Goal: Book appointment/travel/reservation

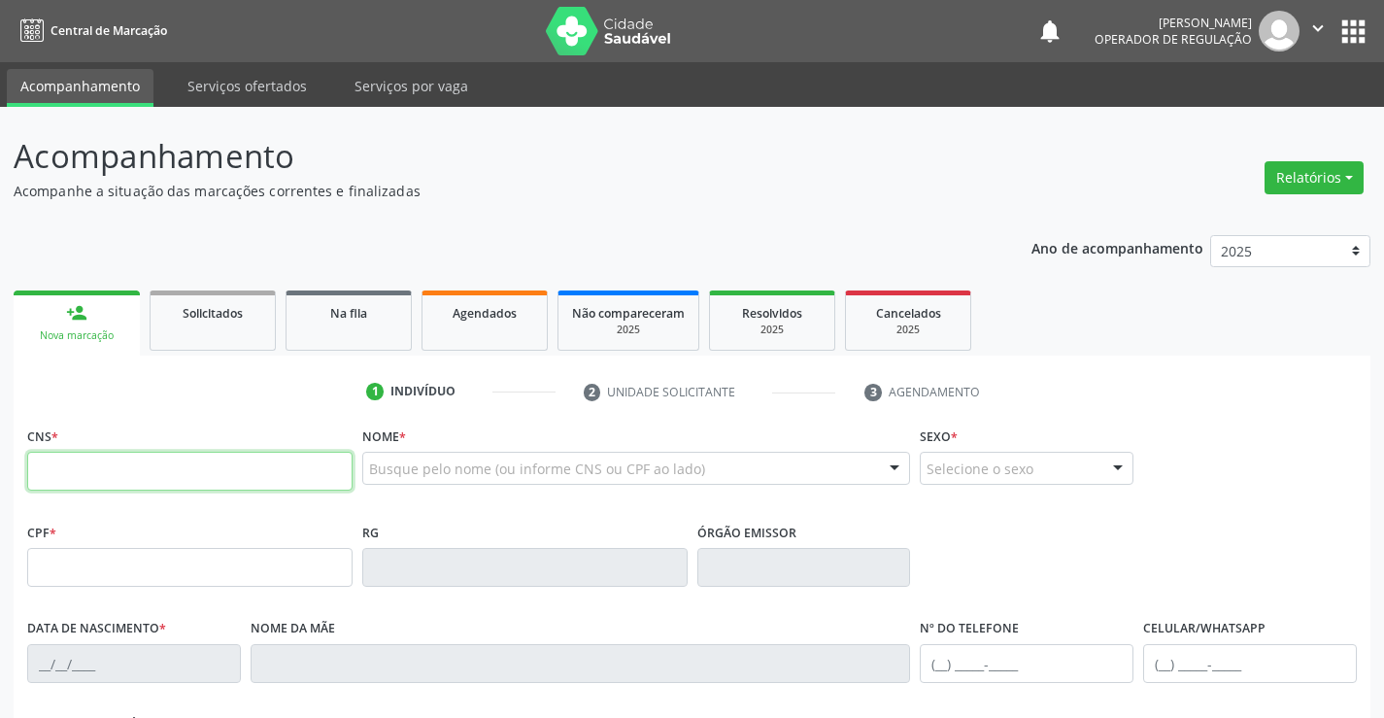
click at [151, 482] on input "text" at bounding box center [189, 470] width 325 height 39
type input "704 8035 1631 9348"
type input "0527132292"
type input "1[DATE]"
type input "[PHONE_NUMBER]"
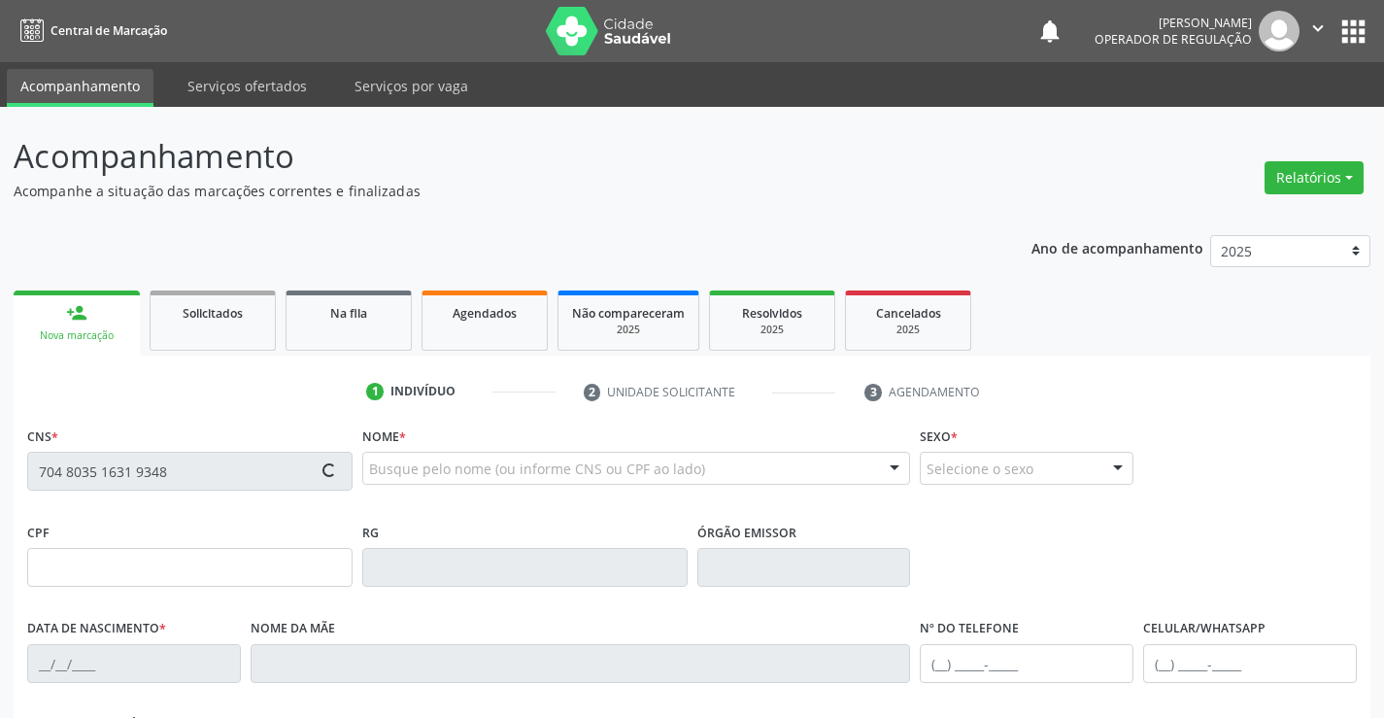
type input "[PHONE_NUMBER]"
type input "S/N"
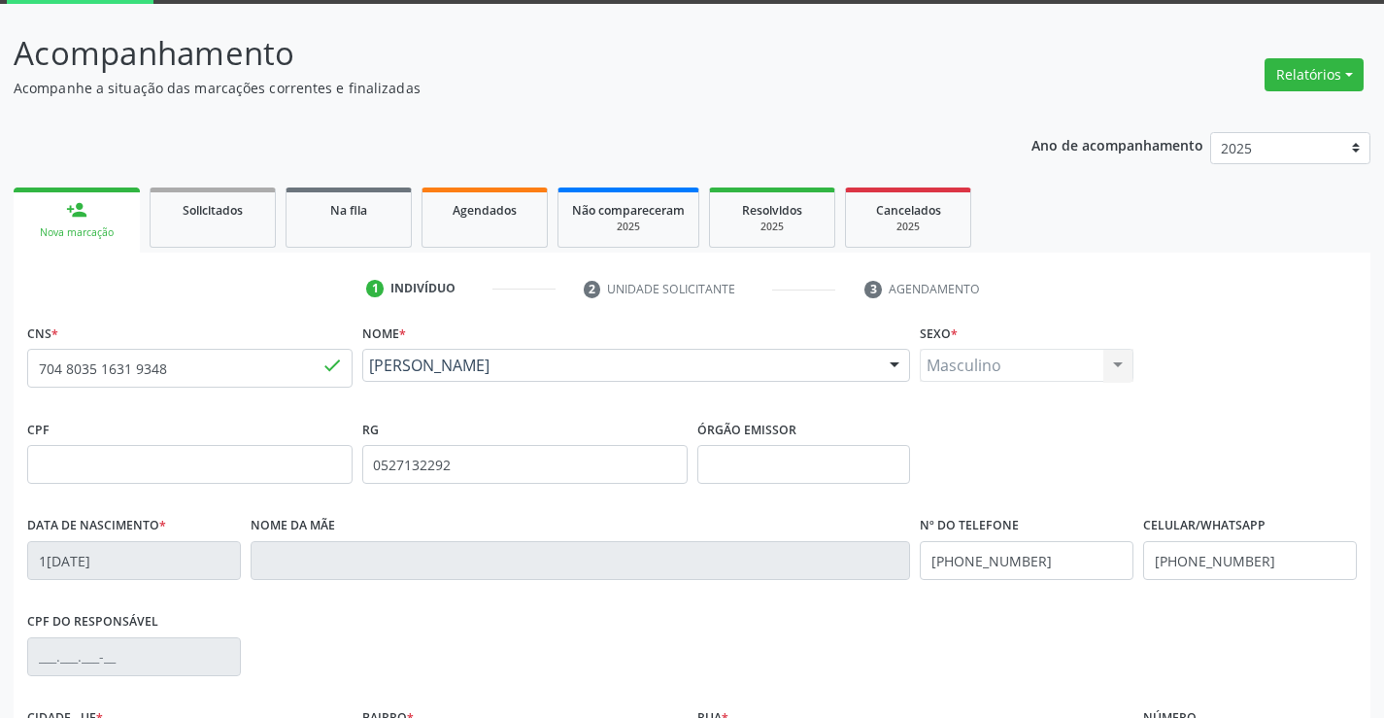
scroll to position [335, 0]
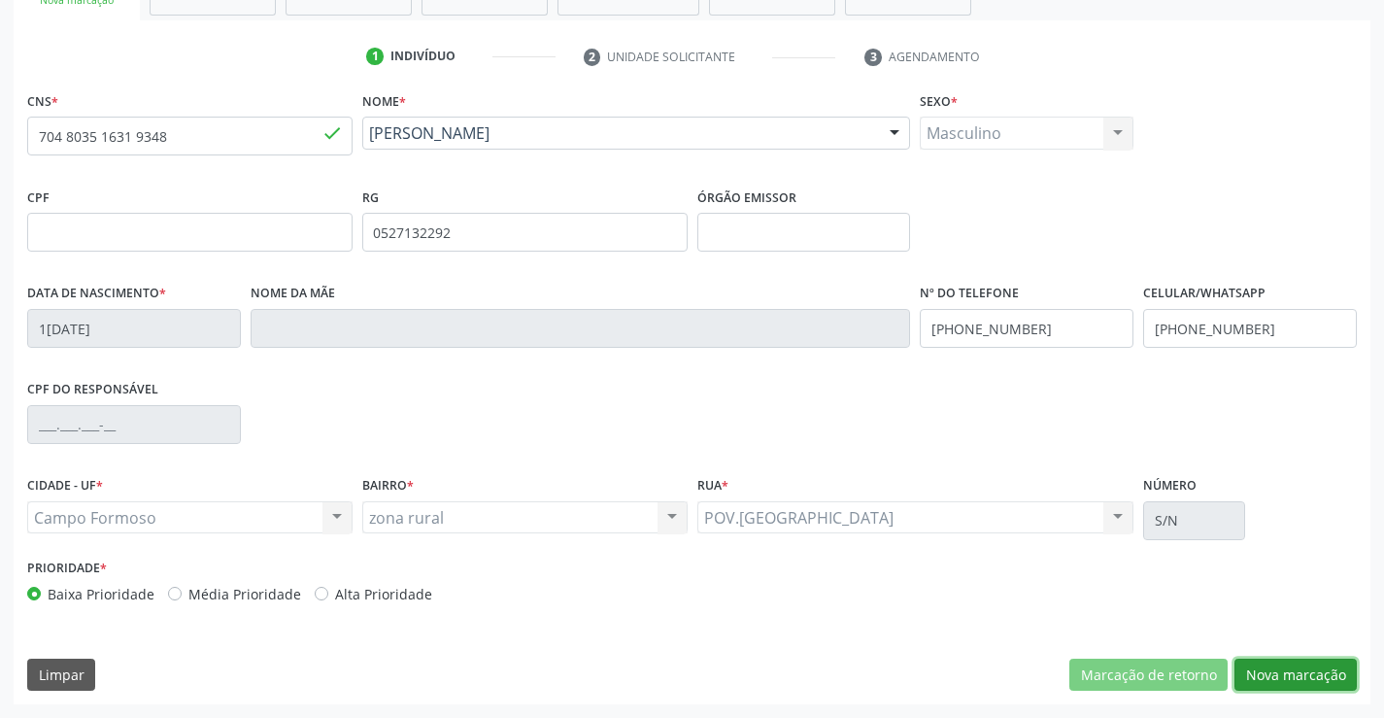
click at [1300, 670] on button "Nova marcação" at bounding box center [1295, 674] width 122 height 33
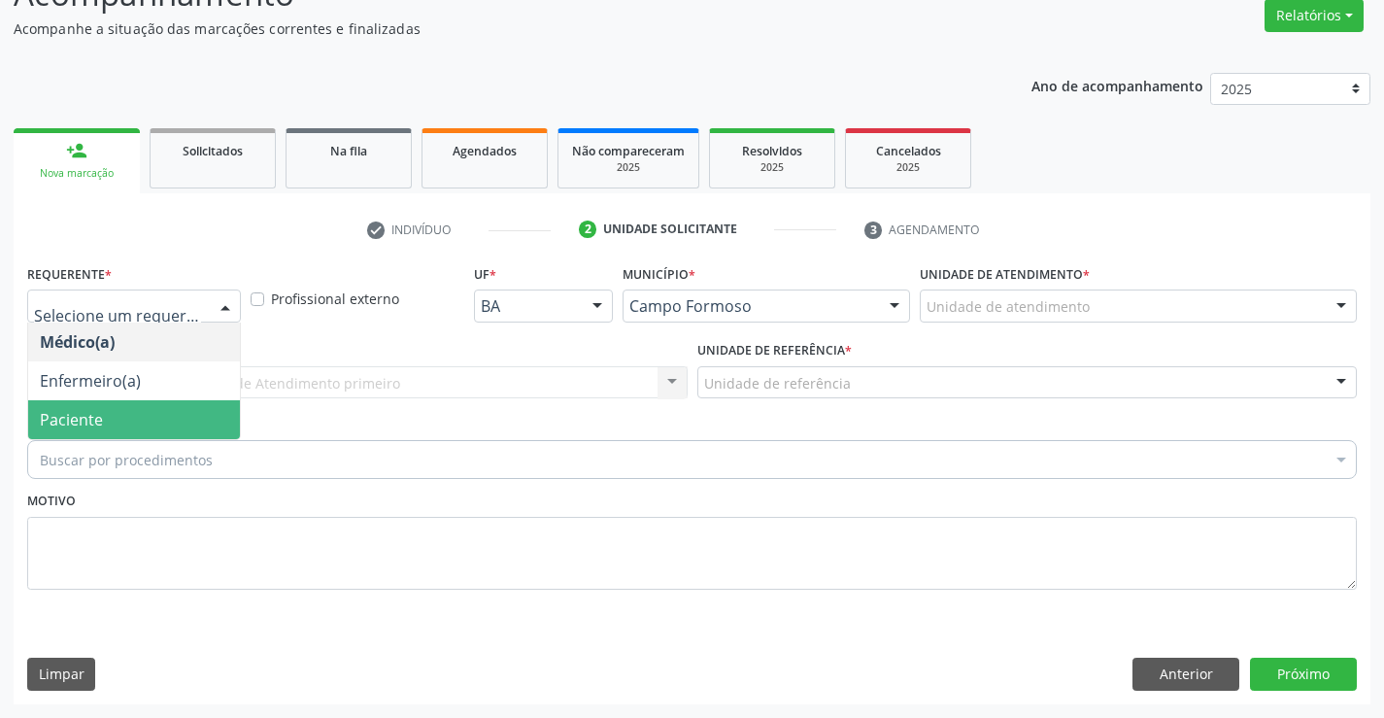
click at [118, 425] on span "Paciente" at bounding box center [134, 419] width 212 height 39
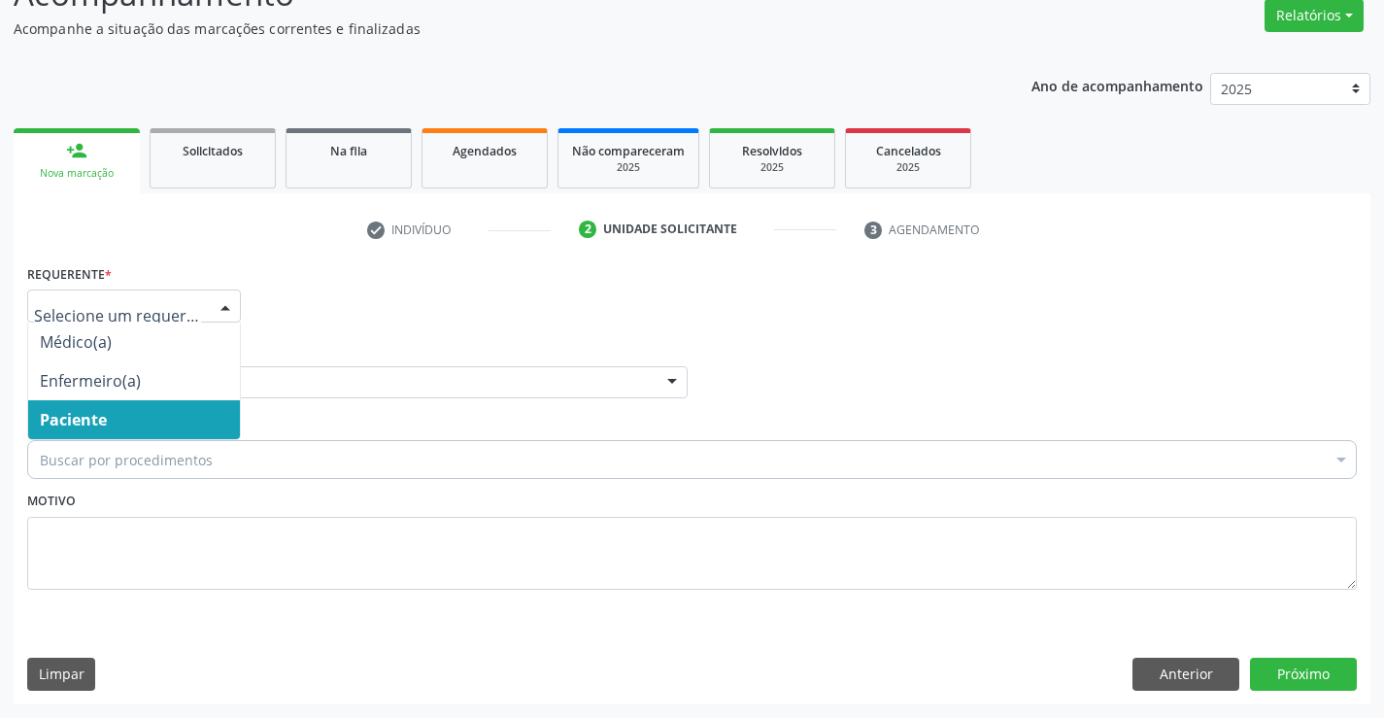
click at [142, 421] on span "Paciente" at bounding box center [134, 419] width 212 height 39
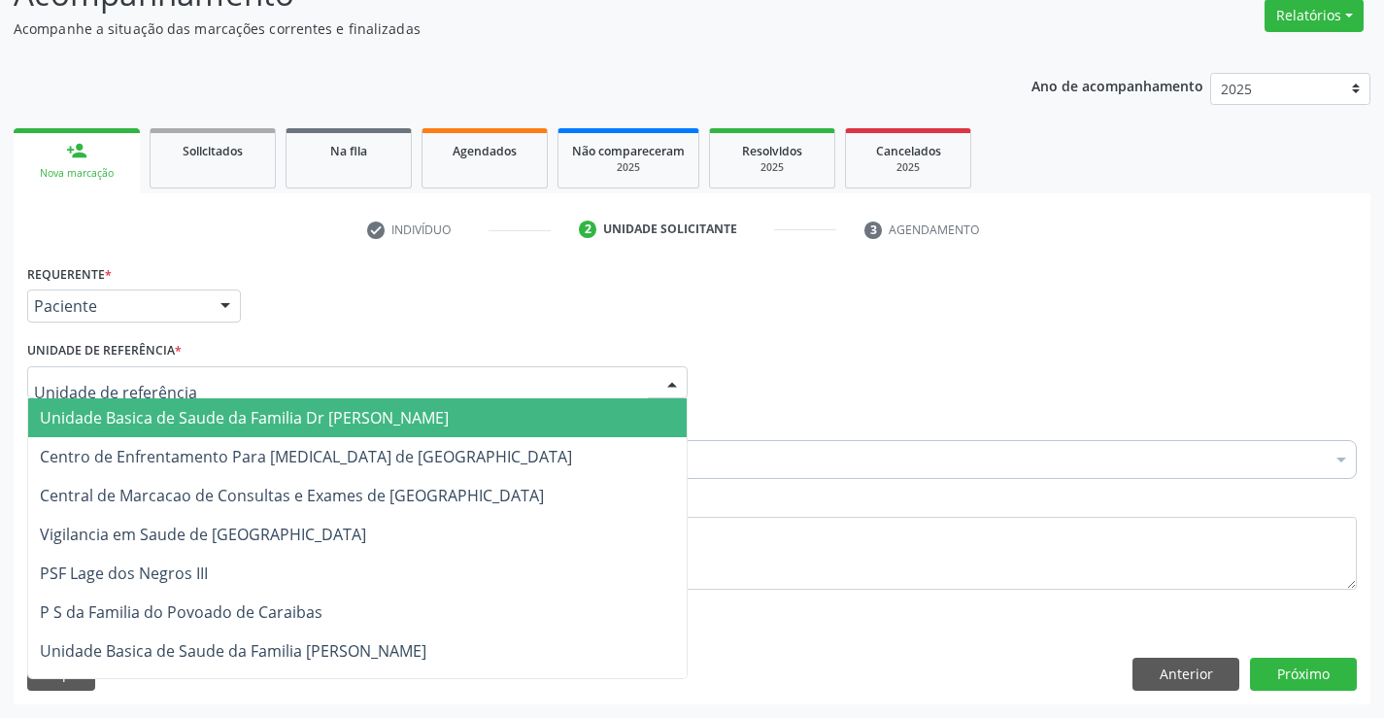
click at [240, 410] on span "Unidade Basica de Saude da Familia Dr [PERSON_NAME]" at bounding box center [244, 417] width 409 height 21
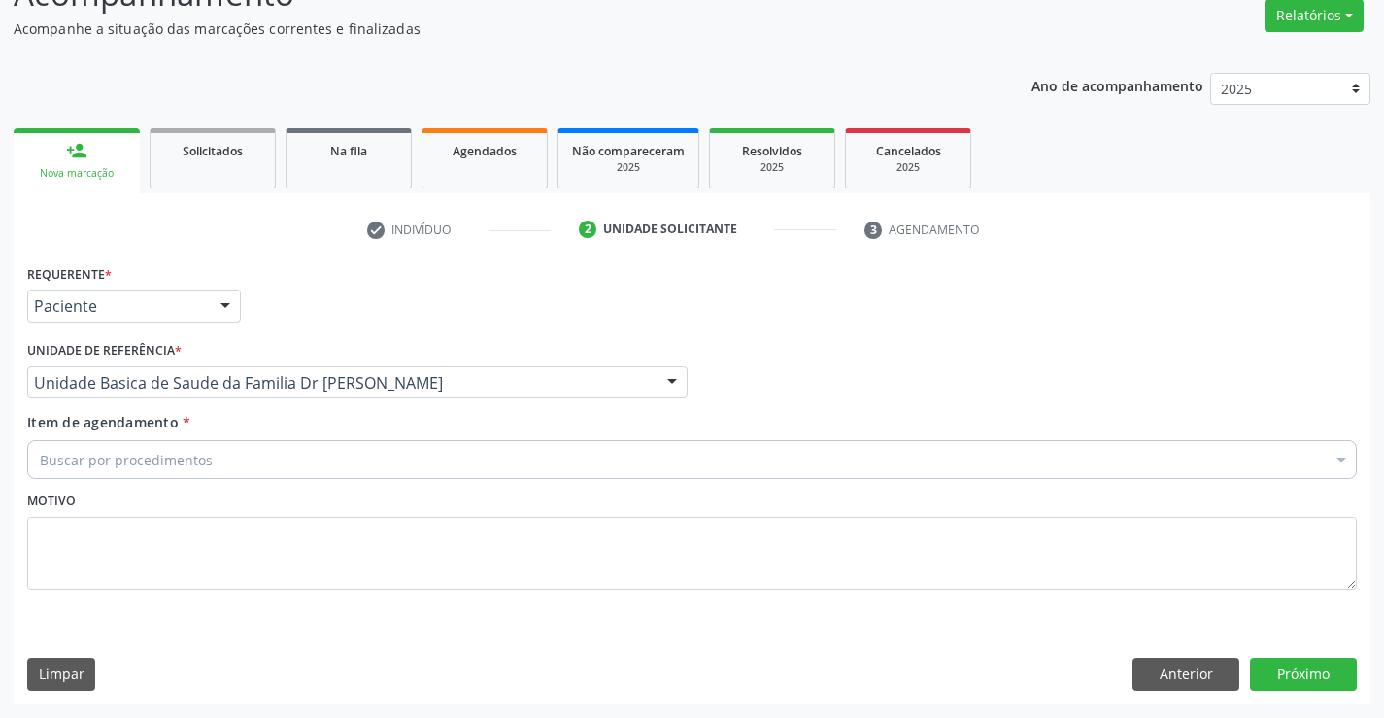
click at [212, 460] on div "Buscar por procedimentos" at bounding box center [691, 459] width 1329 height 39
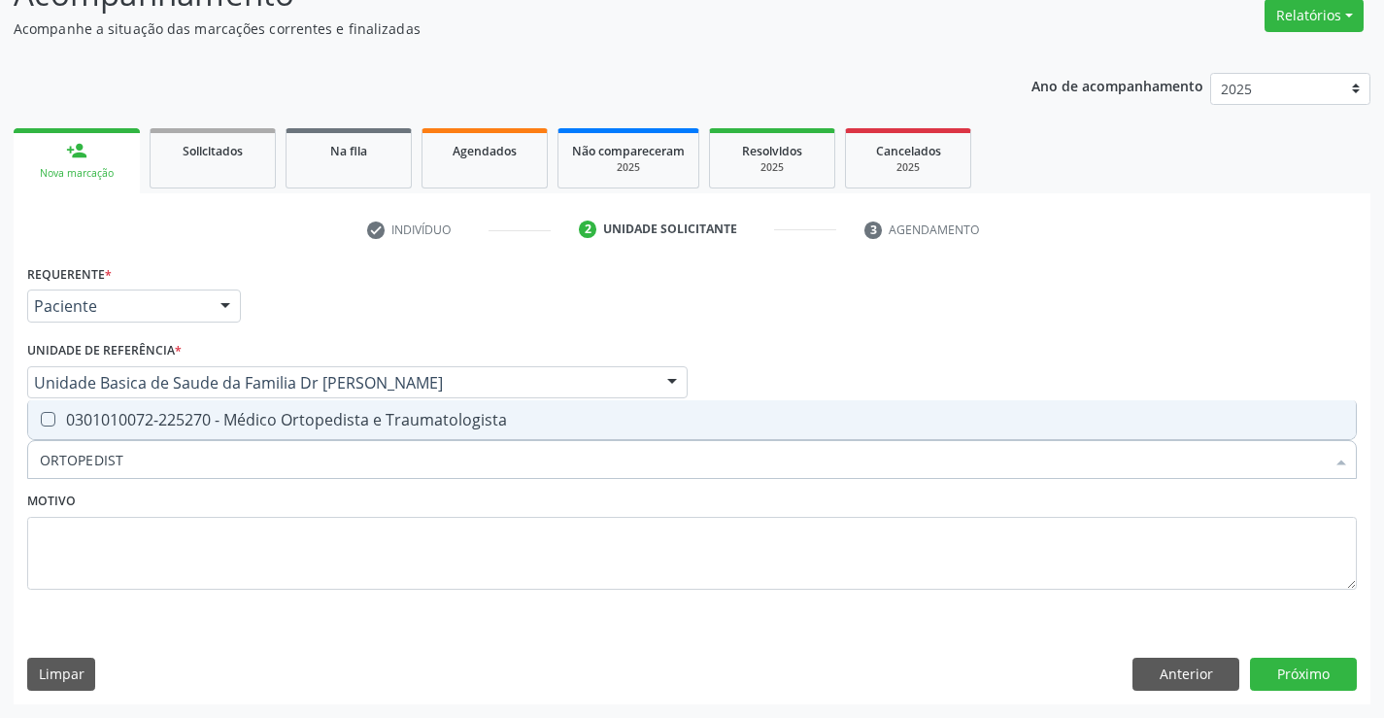
type input "ORTOPEDISTA"
click at [317, 414] on div "0301010072-225270 - Médico Ortopedista e Traumatologista" at bounding box center [692, 420] width 1304 height 16
checkbox Traumatologista "true"
click at [1307, 673] on button "Próximo" at bounding box center [1303, 673] width 107 height 33
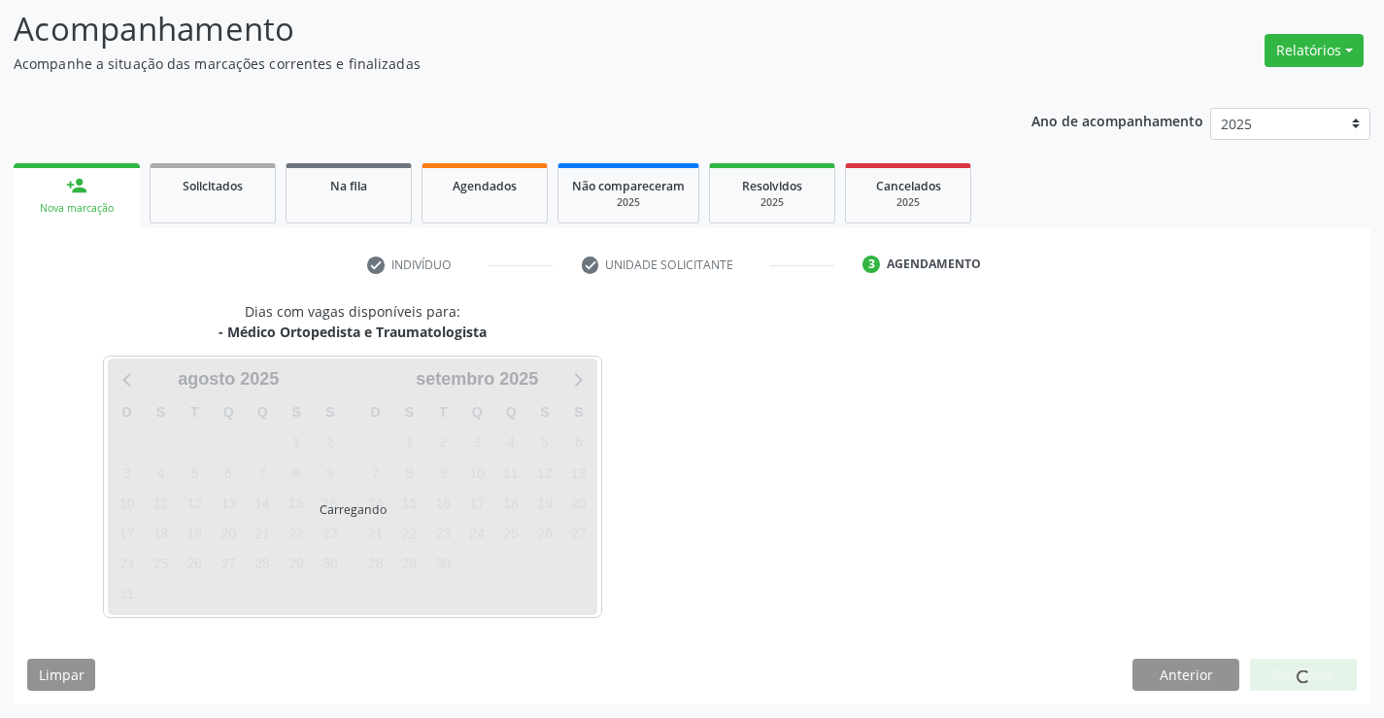
scroll to position [127, 0]
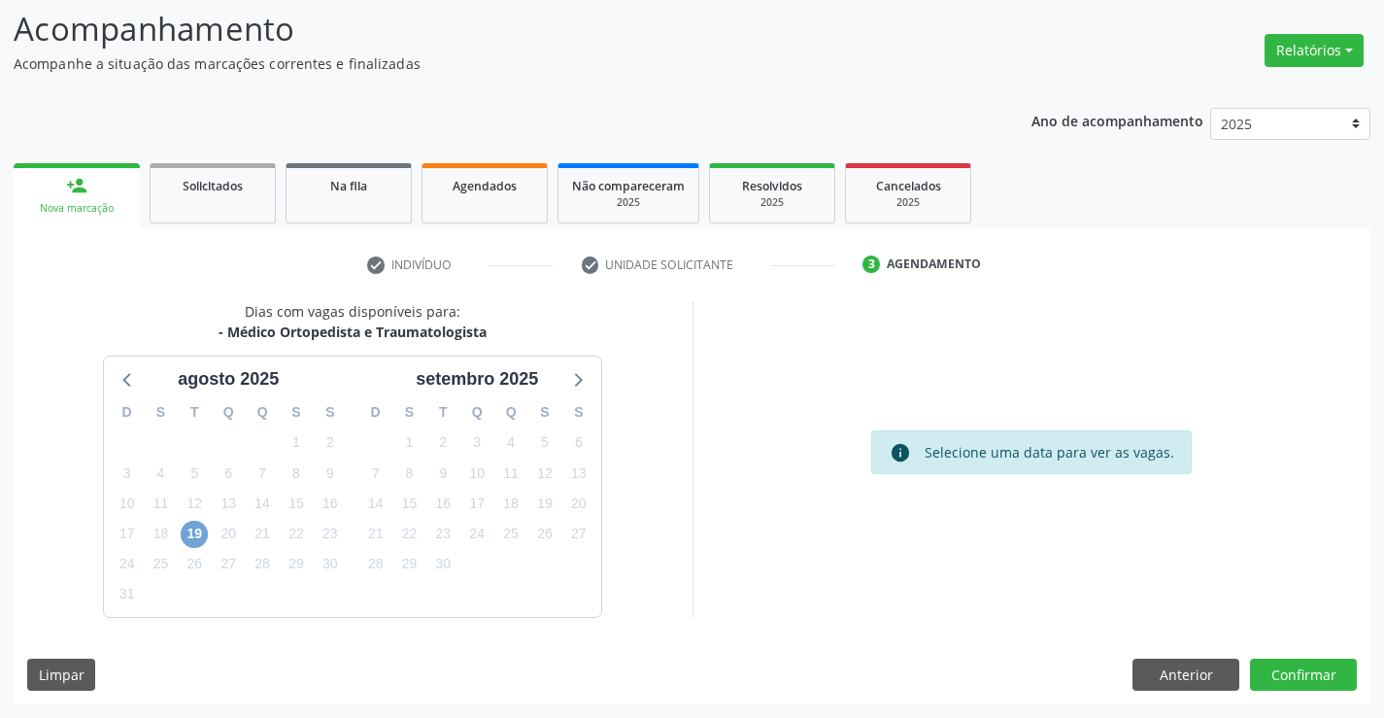
click at [196, 535] on span "19" at bounding box center [194, 533] width 27 height 27
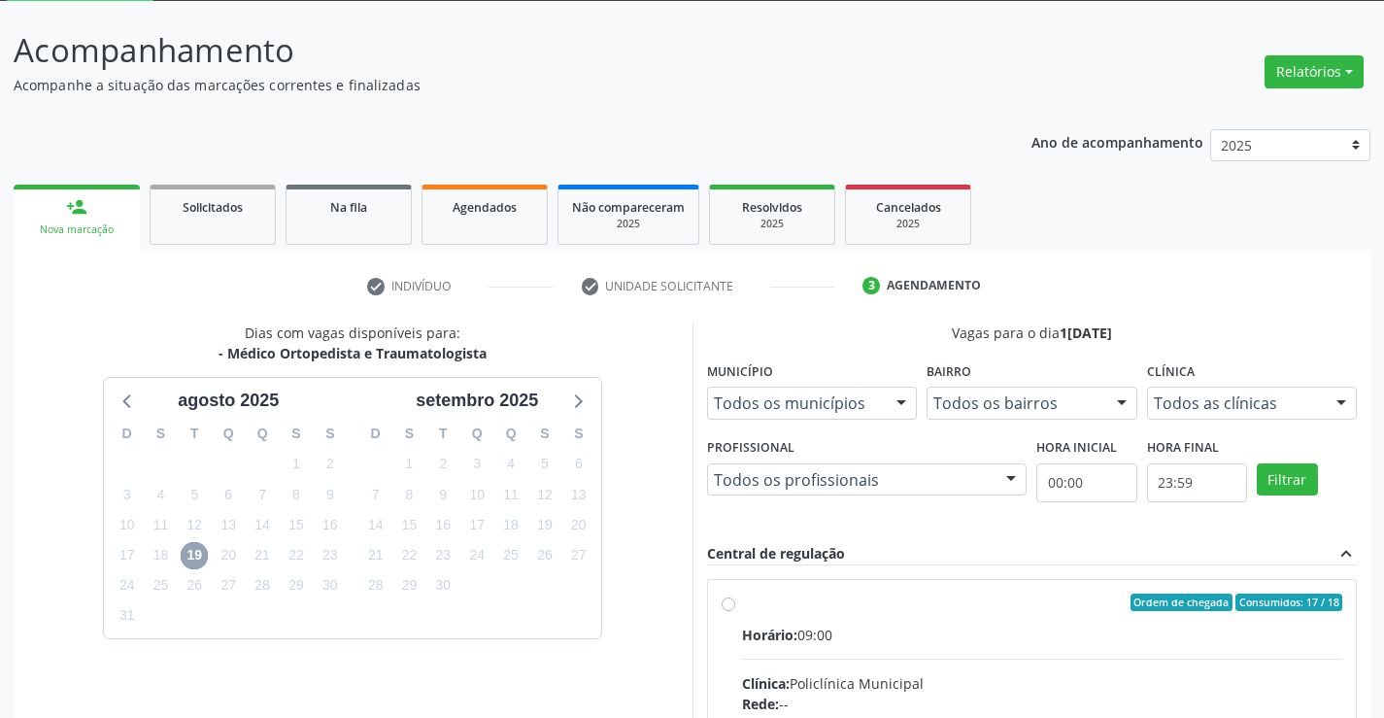
scroll to position [408, 0]
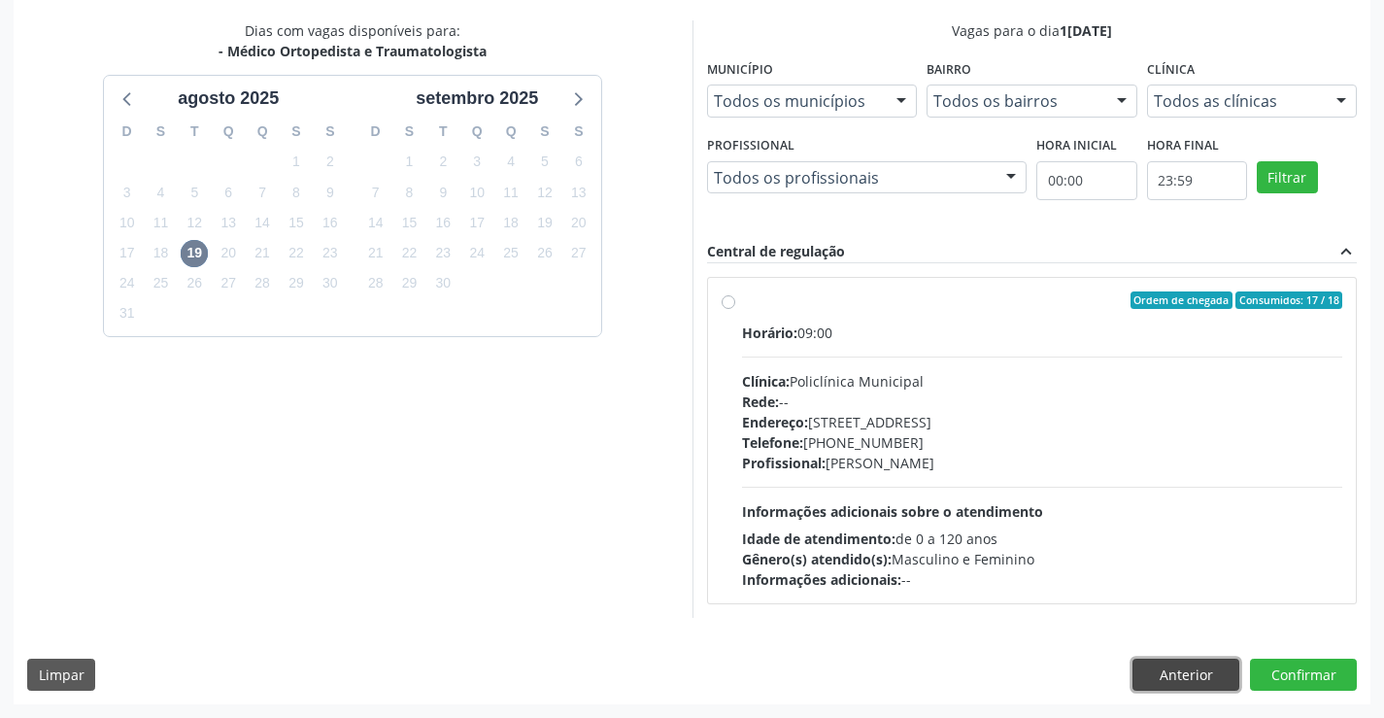
drag, startPoint x: 1184, startPoint y: 659, endPoint x: 1167, endPoint y: 636, distance: 28.6
click at [1182, 651] on div "Dias com vagas disponíveis para: - Médico Ortopedista e Traumatologista agosto …" at bounding box center [692, 362] width 1356 height 684
click at [1174, 674] on button "Anterior" at bounding box center [1185, 674] width 107 height 33
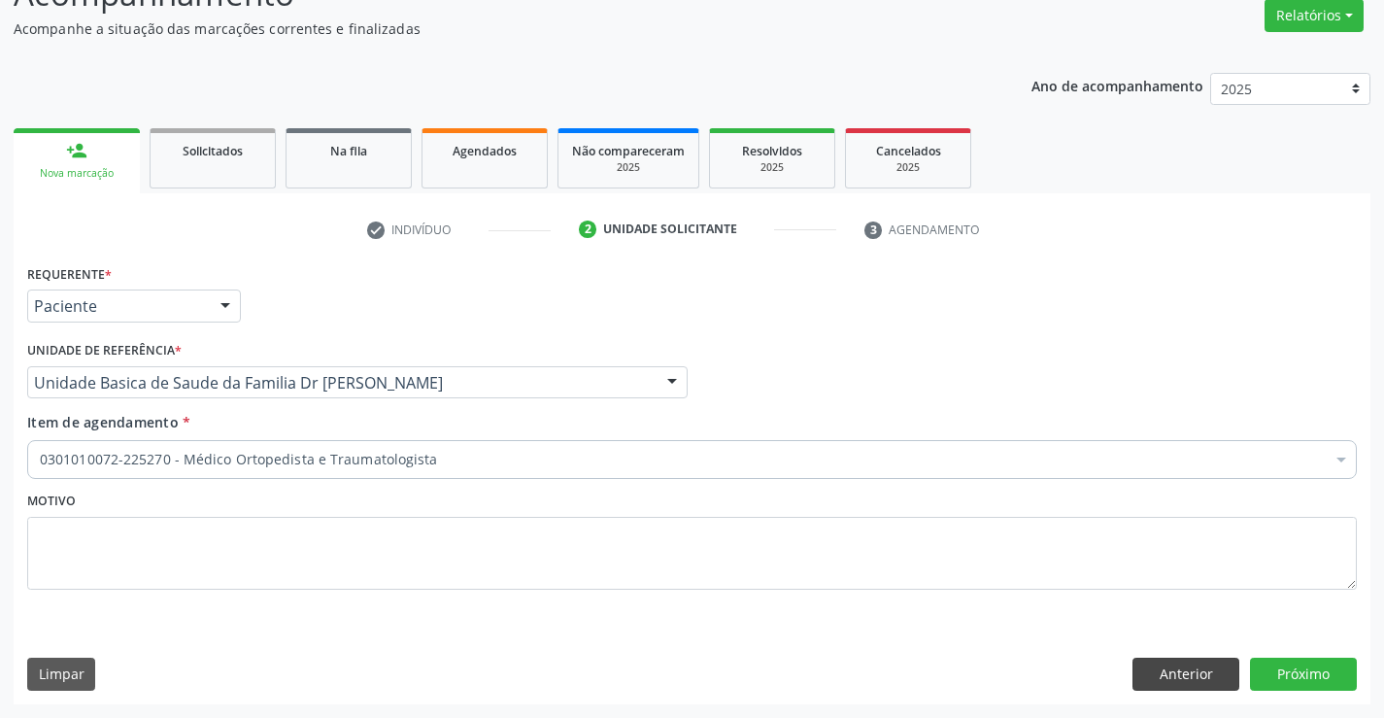
scroll to position [162, 0]
click at [1168, 665] on button "Anterior" at bounding box center [1185, 673] width 107 height 33
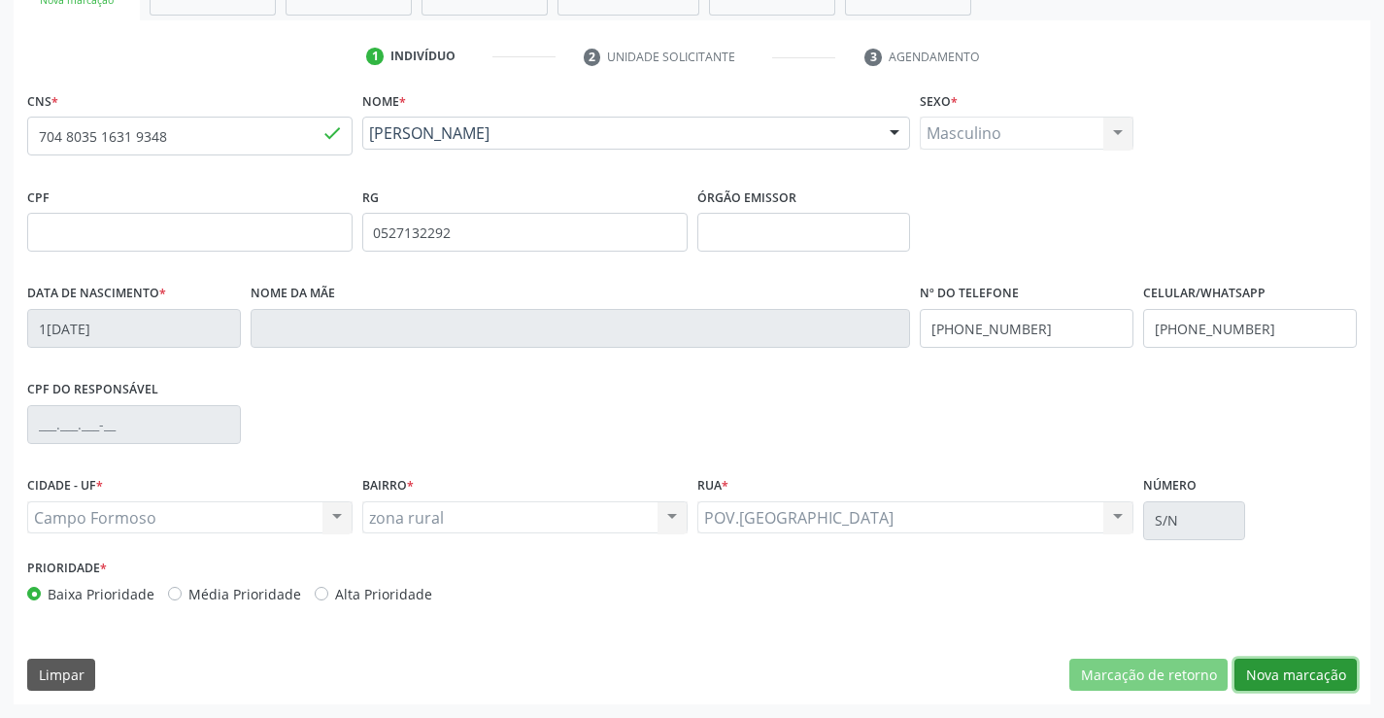
click at [1300, 660] on button "Nova marcação" at bounding box center [1295, 674] width 122 height 33
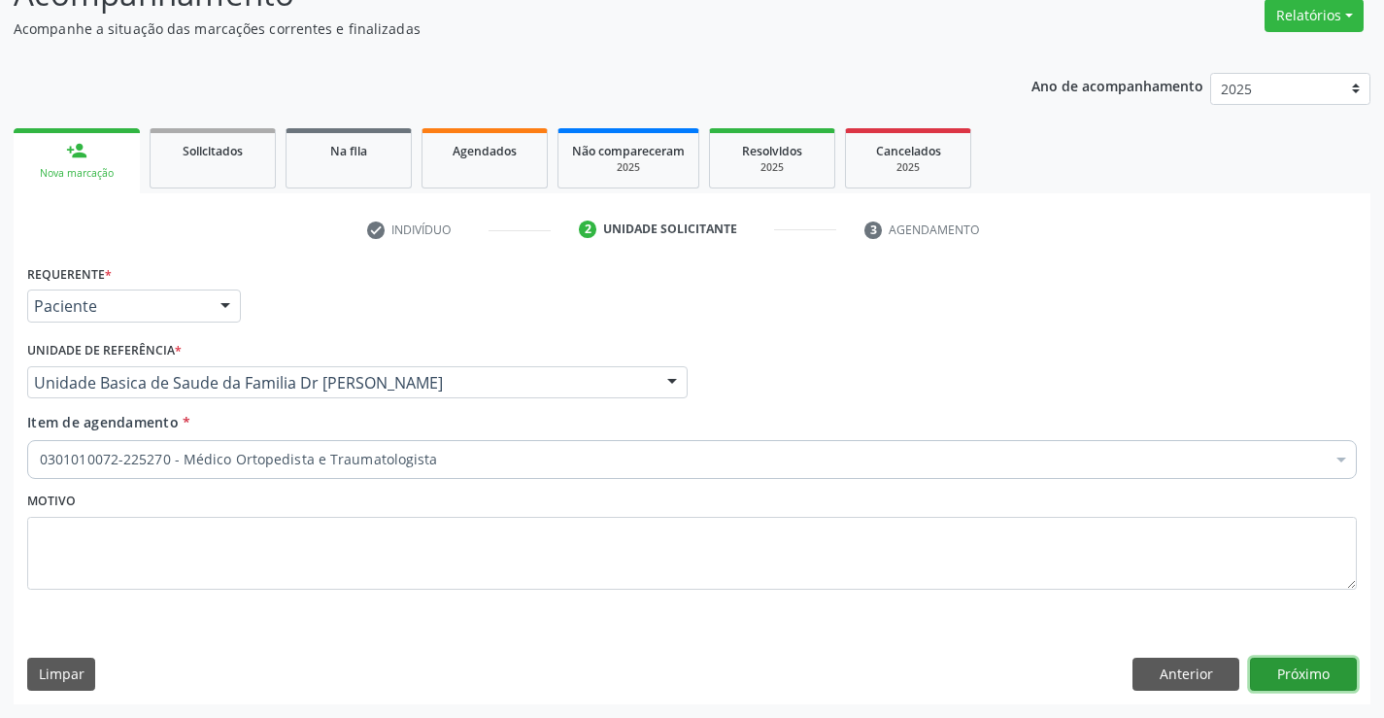
click at [1302, 662] on button "Próximo" at bounding box center [1303, 673] width 107 height 33
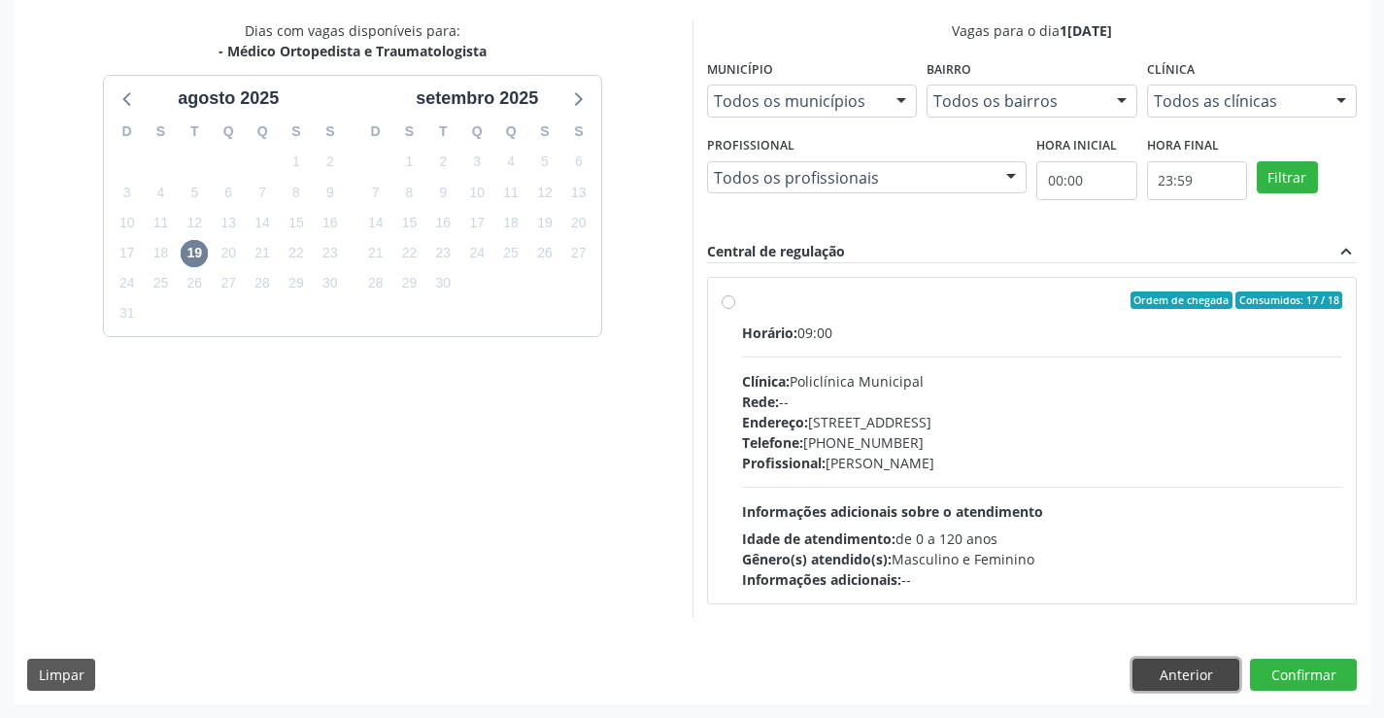
click at [1178, 672] on button "Anterior" at bounding box center [1185, 674] width 107 height 33
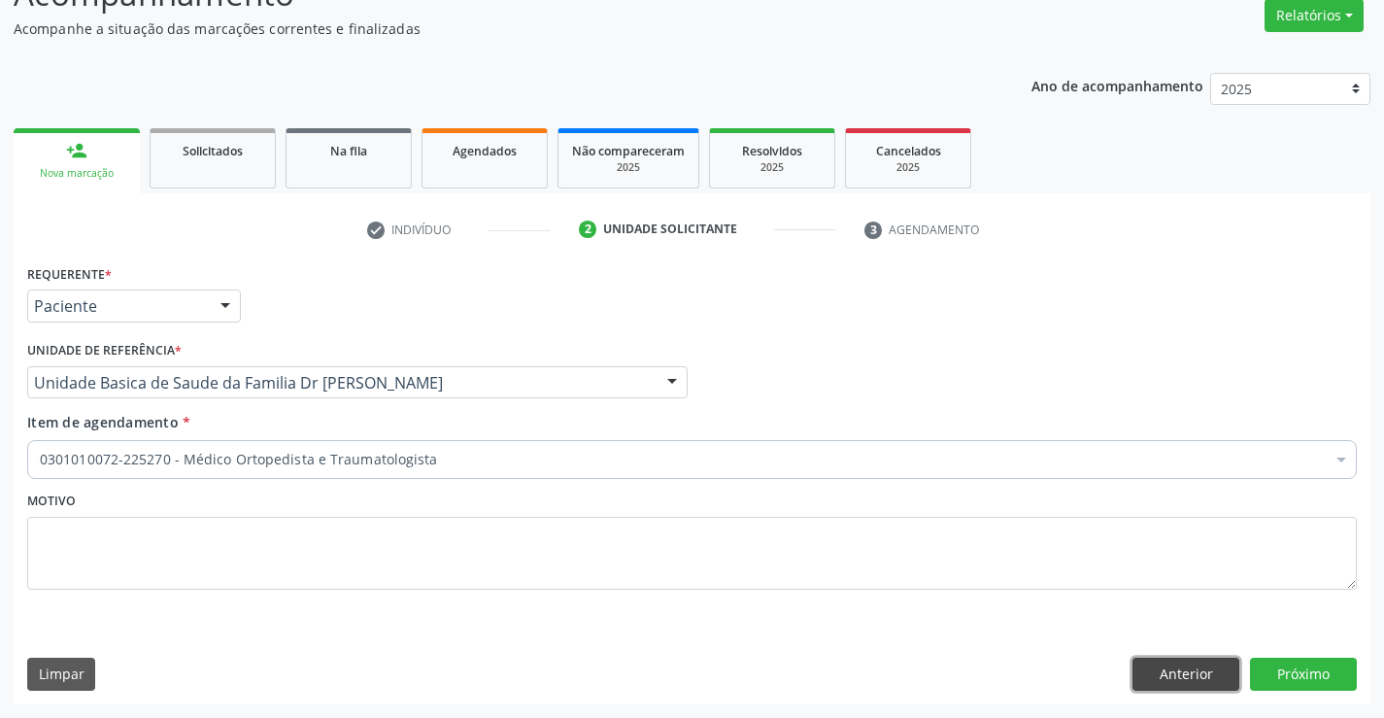
click at [1183, 672] on button "Anterior" at bounding box center [1185, 673] width 107 height 33
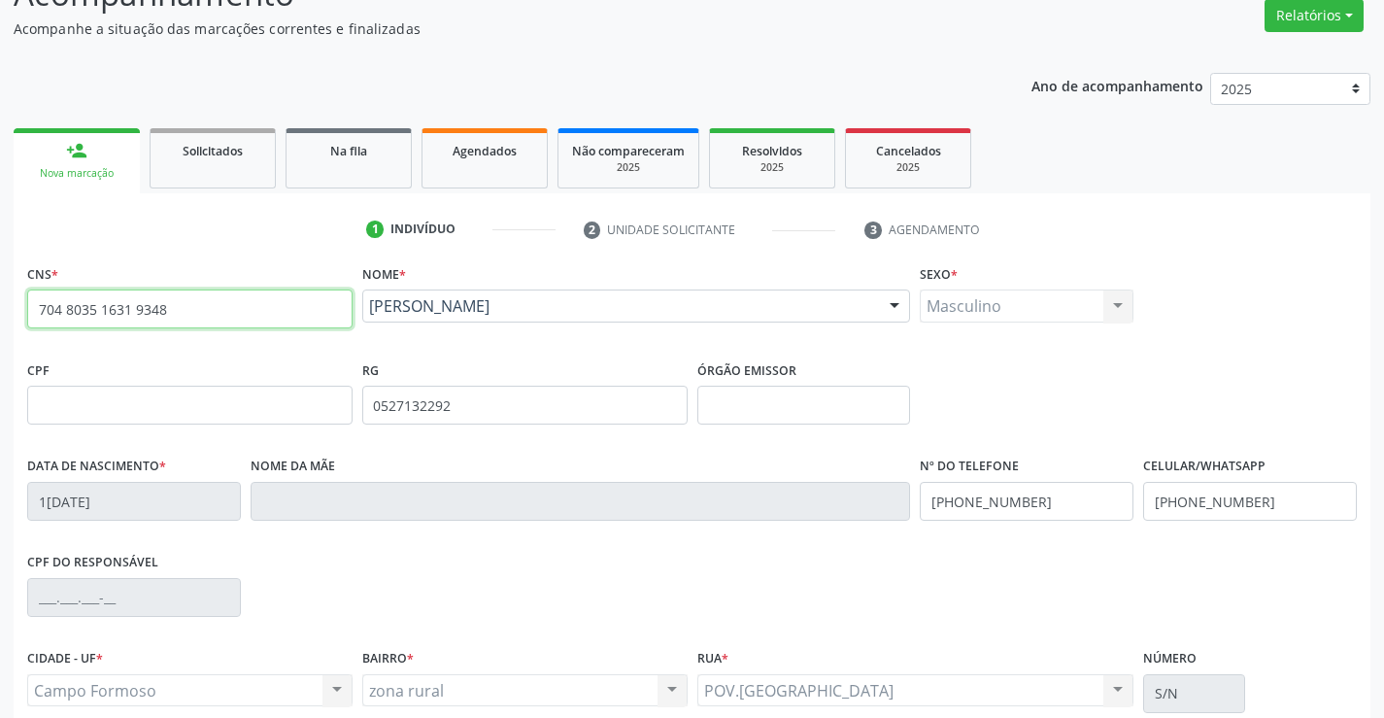
drag, startPoint x: 36, startPoint y: 311, endPoint x: 188, endPoint y: 312, distance: 152.4
click at [188, 312] on input "704 8035 1631 9348" at bounding box center [189, 308] width 325 height 39
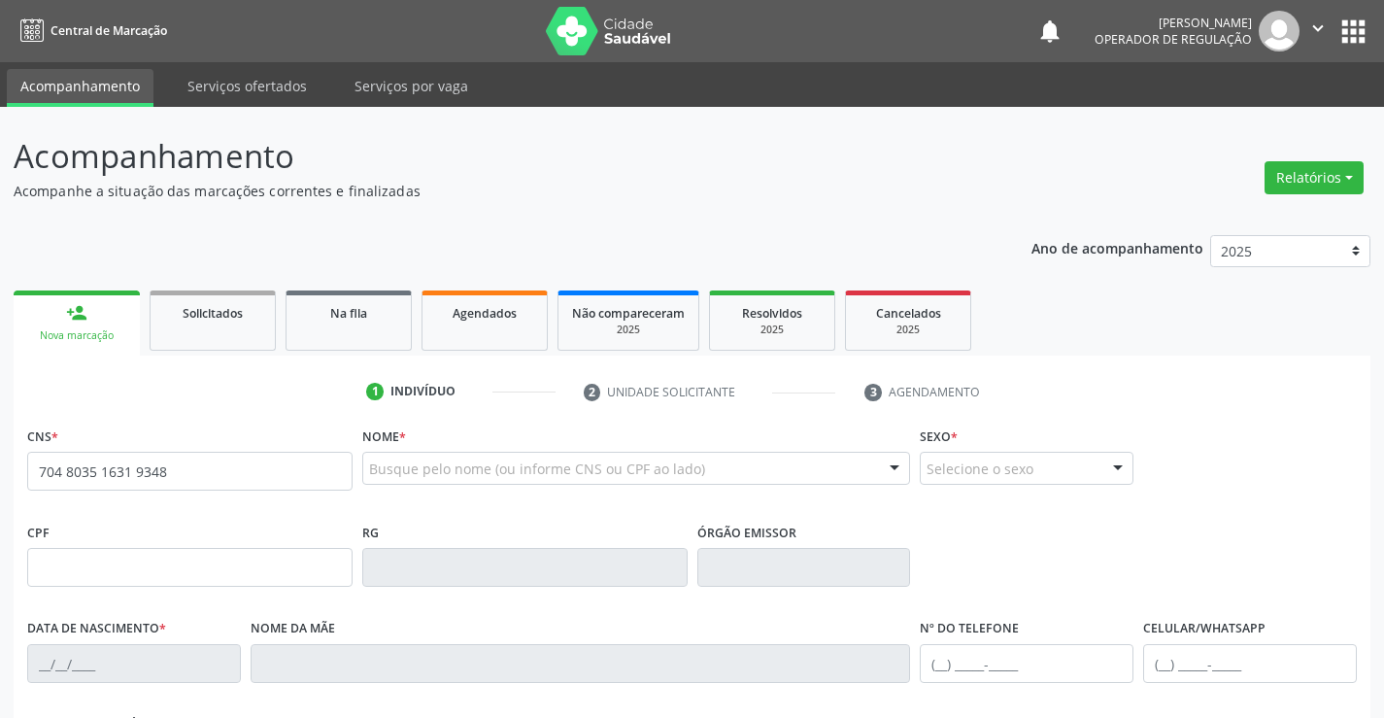
type input "704 8035 1631 9348"
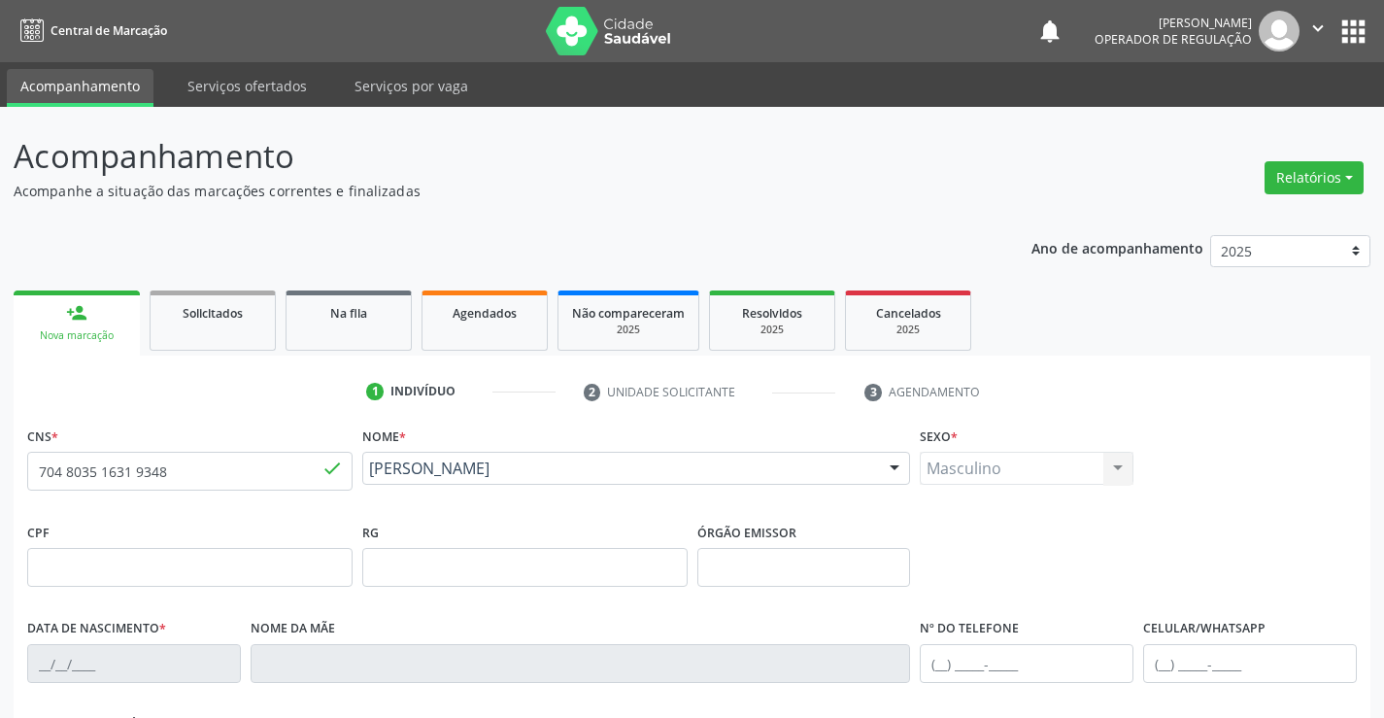
type input "0527132292"
type input "[DATE]"
type input "[PHONE_NUMBER]"
type input "S/N"
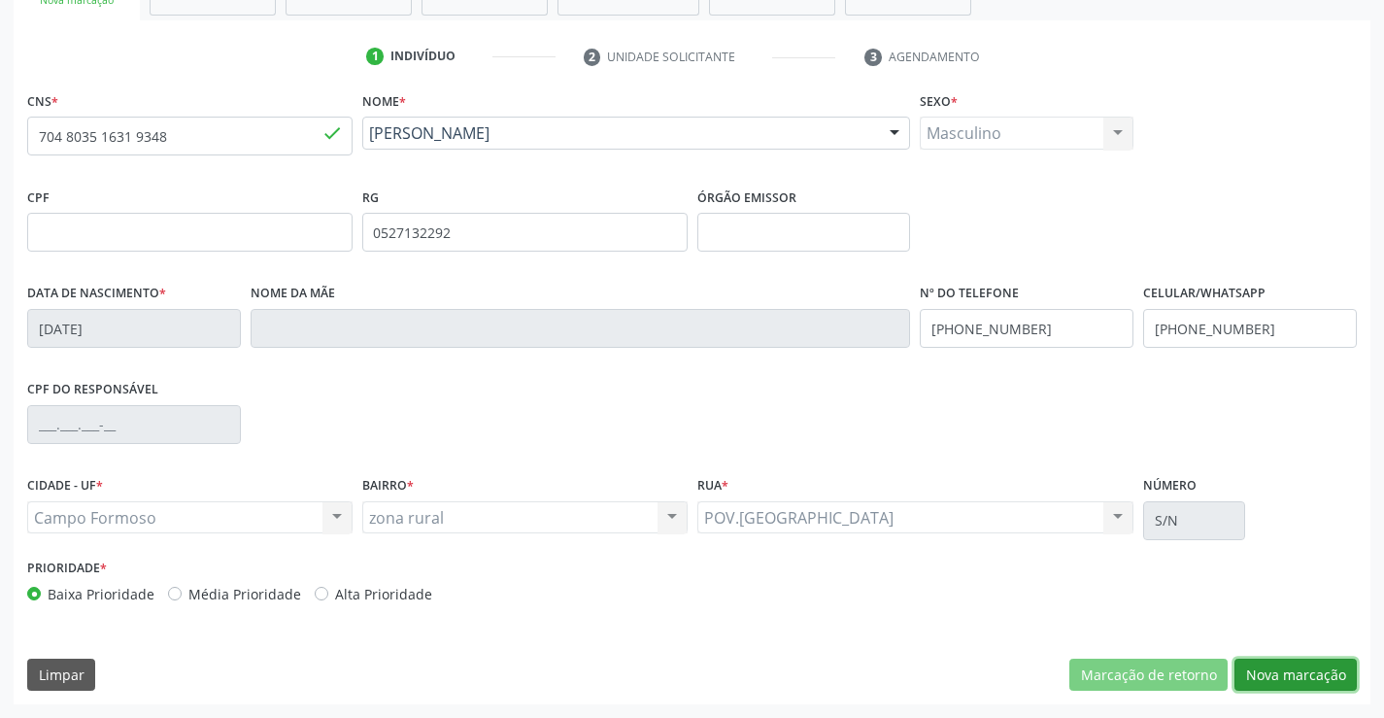
click at [1283, 664] on button "Nova marcação" at bounding box center [1295, 674] width 122 height 33
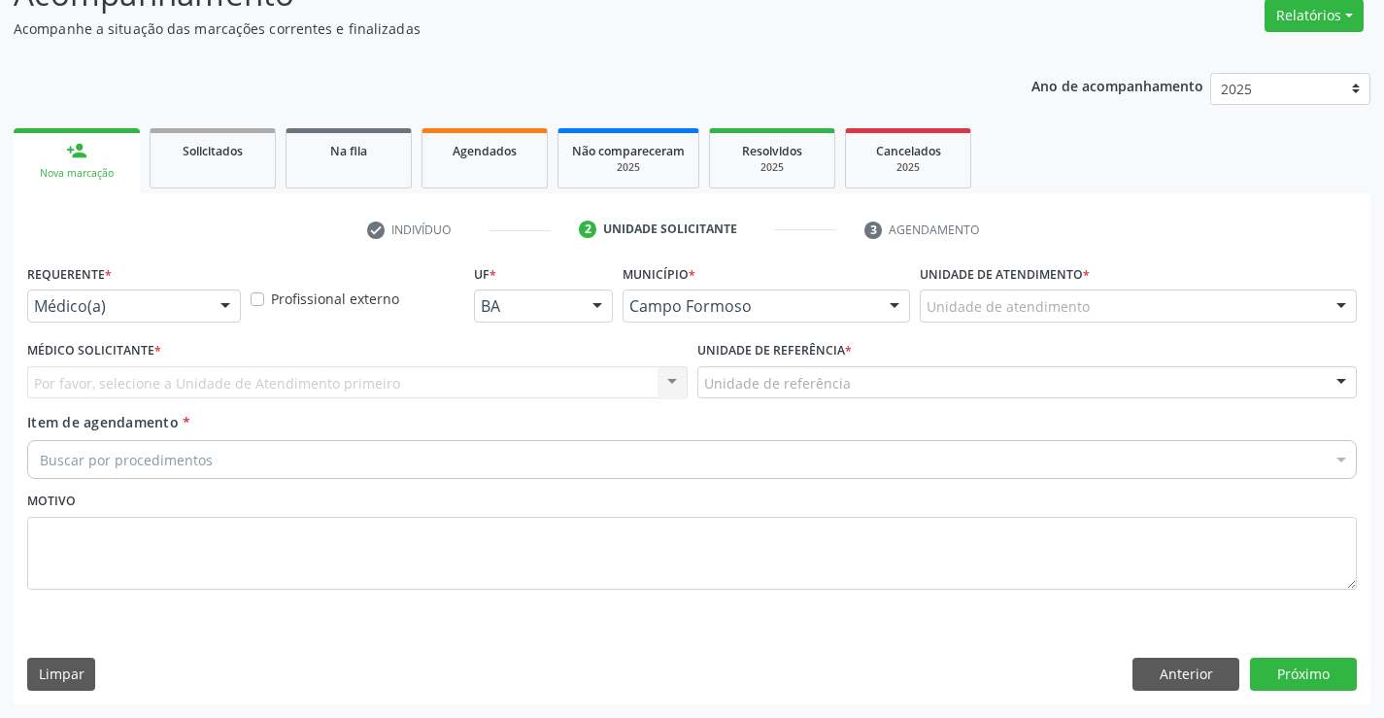
scroll to position [162, 0]
click at [131, 384] on div "Por favor, selecione a Unidade de Atendimento primeiro Nenhum resultado encontr…" at bounding box center [357, 382] width 660 height 33
click at [134, 376] on div "Por favor, selecione a Unidade de Atendimento primeiro Nenhum resultado encontr…" at bounding box center [357, 382] width 660 height 33
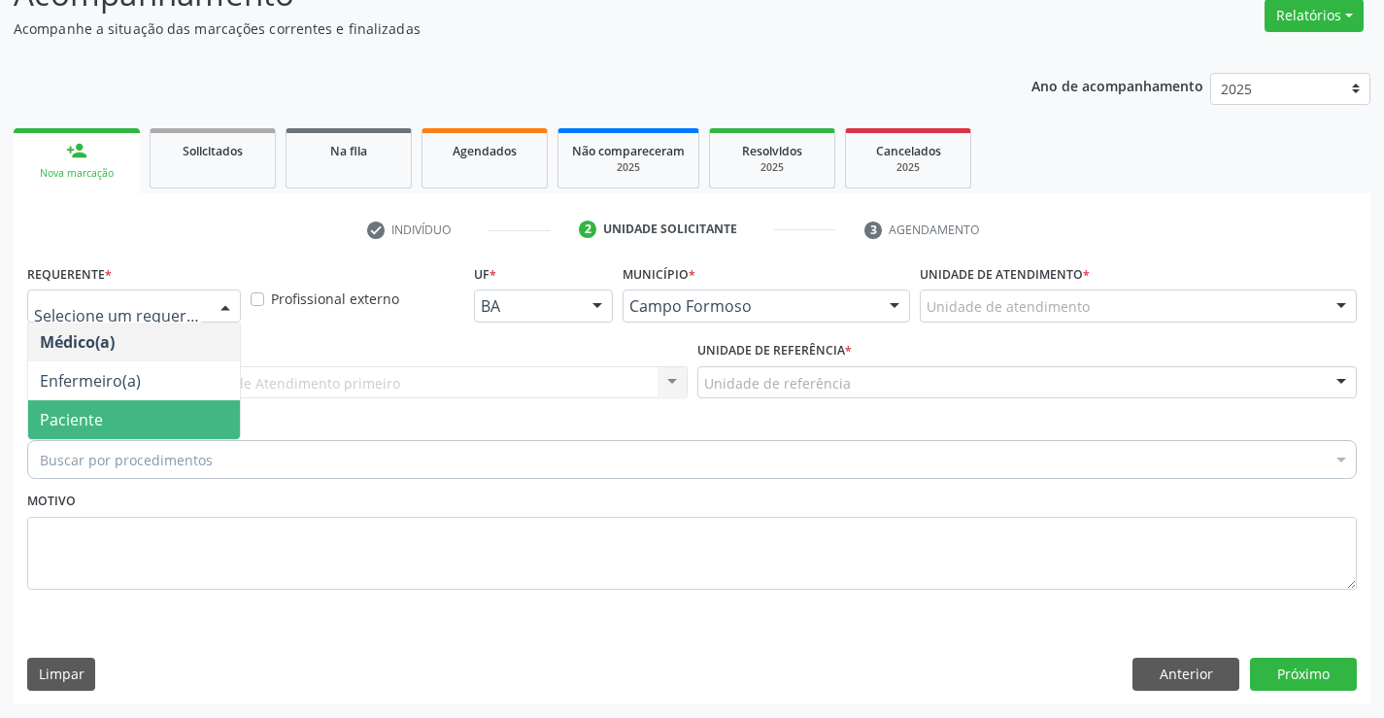
click at [121, 414] on span "Paciente" at bounding box center [134, 419] width 212 height 39
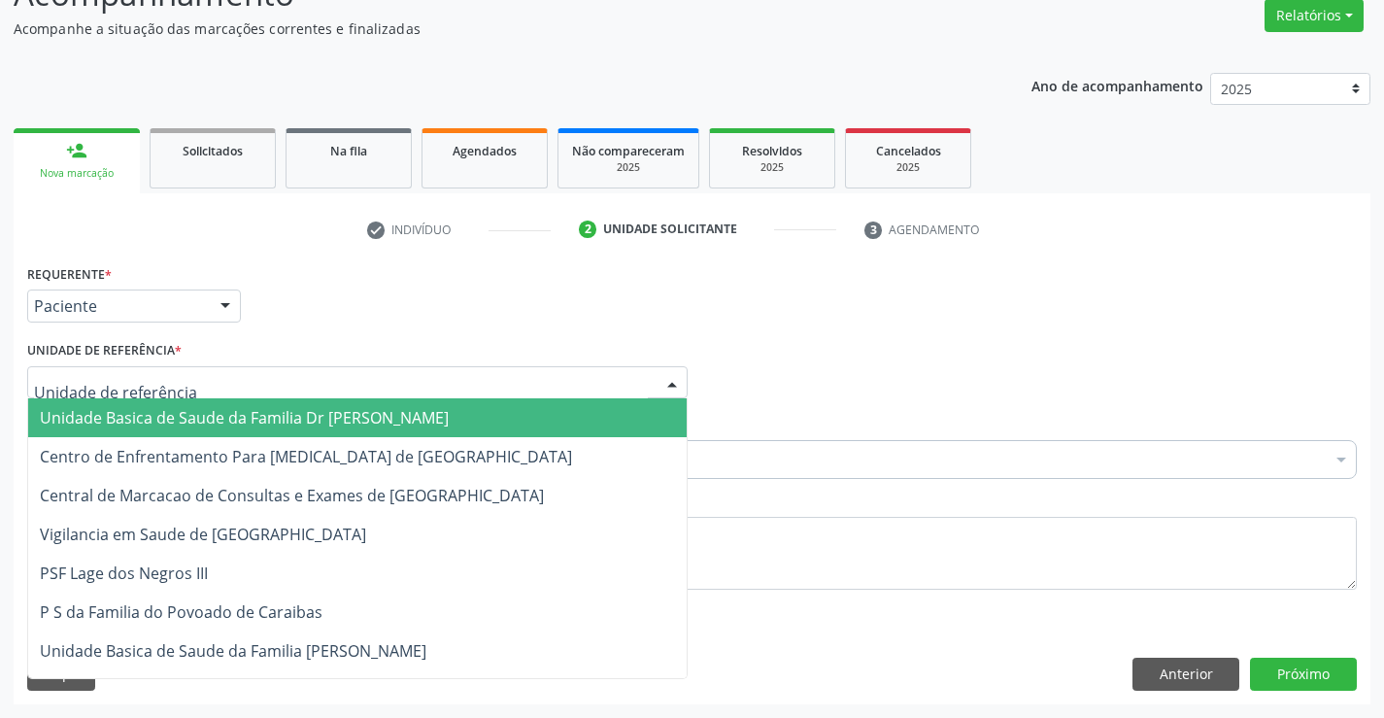
click at [163, 419] on span "Unidade Basica de Saude da Familia Dr [PERSON_NAME]" at bounding box center [244, 417] width 409 height 21
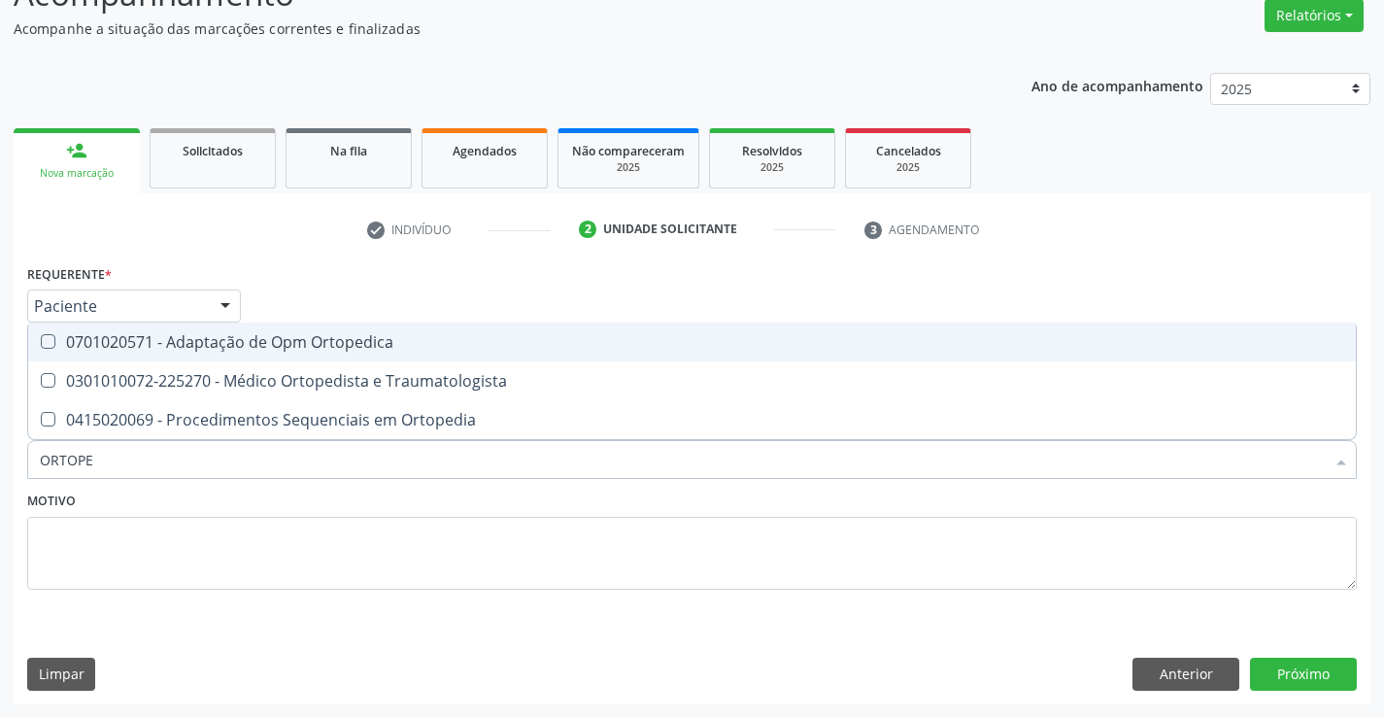
type input "ORTOPED"
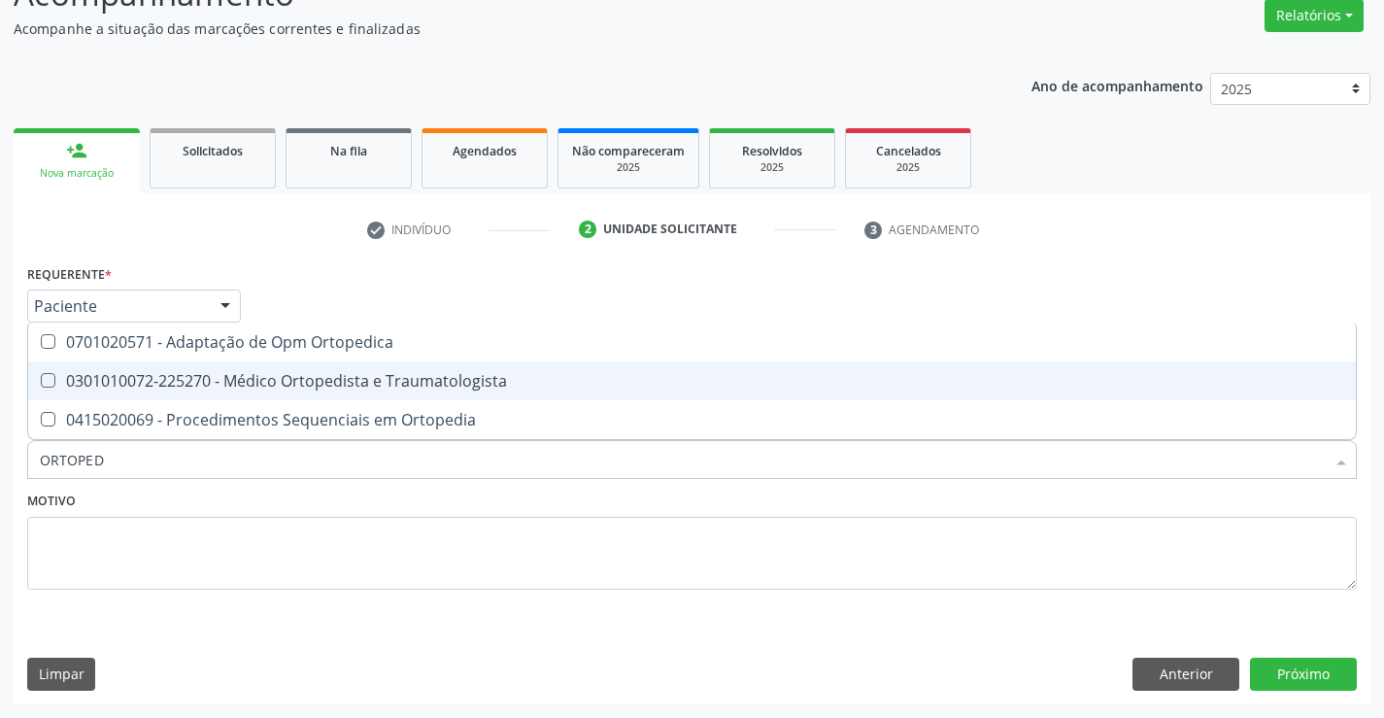
click at [305, 380] on div "0301010072-225270 - Médico Ortopedista e Traumatologista" at bounding box center [692, 381] width 1304 height 16
checkbox Traumatologista "true"
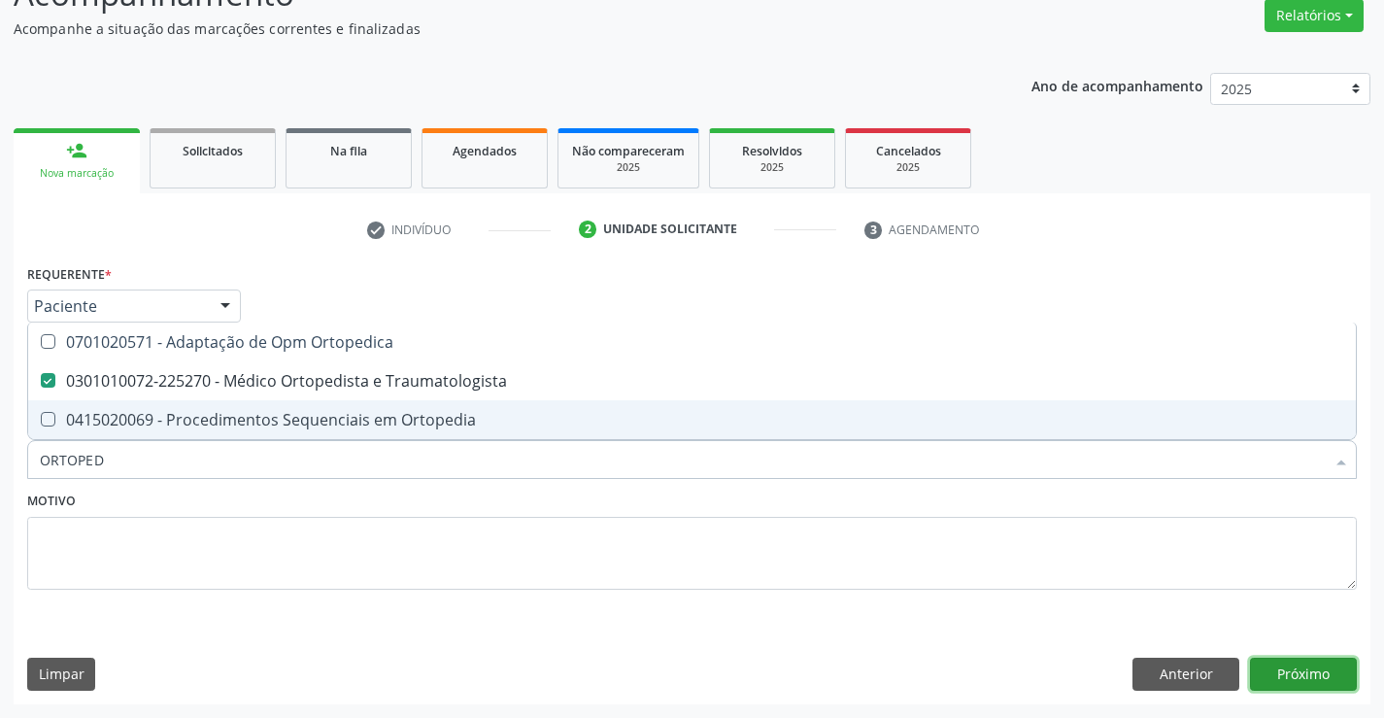
click at [1283, 661] on button "Próximo" at bounding box center [1303, 673] width 107 height 33
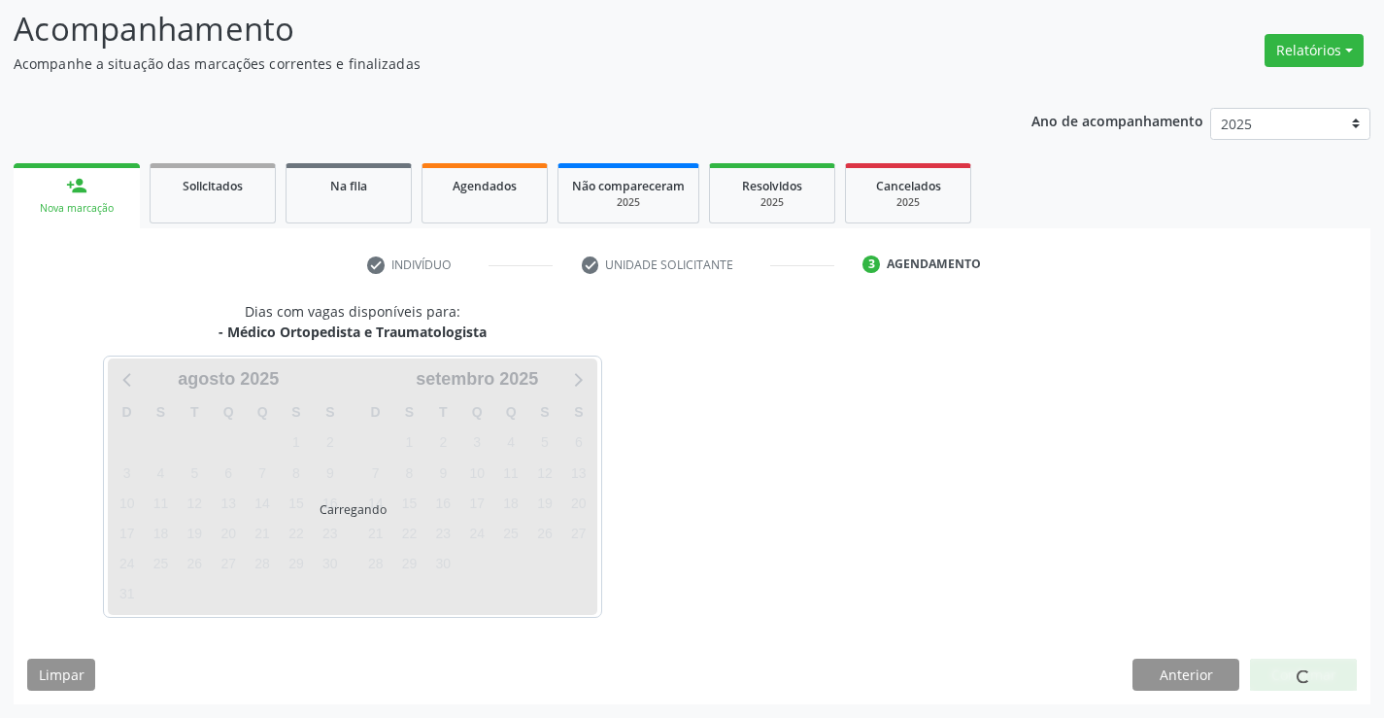
scroll to position [127, 0]
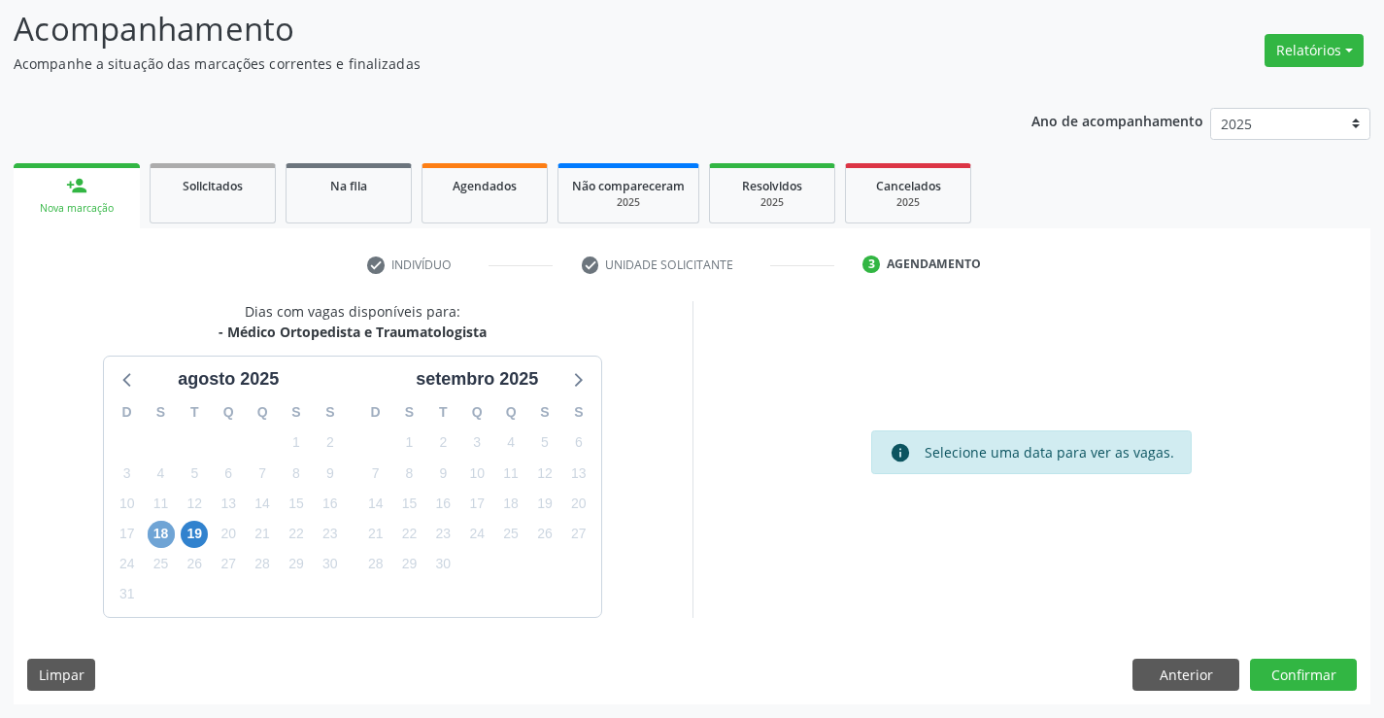
click at [169, 536] on span "18" at bounding box center [161, 533] width 27 height 27
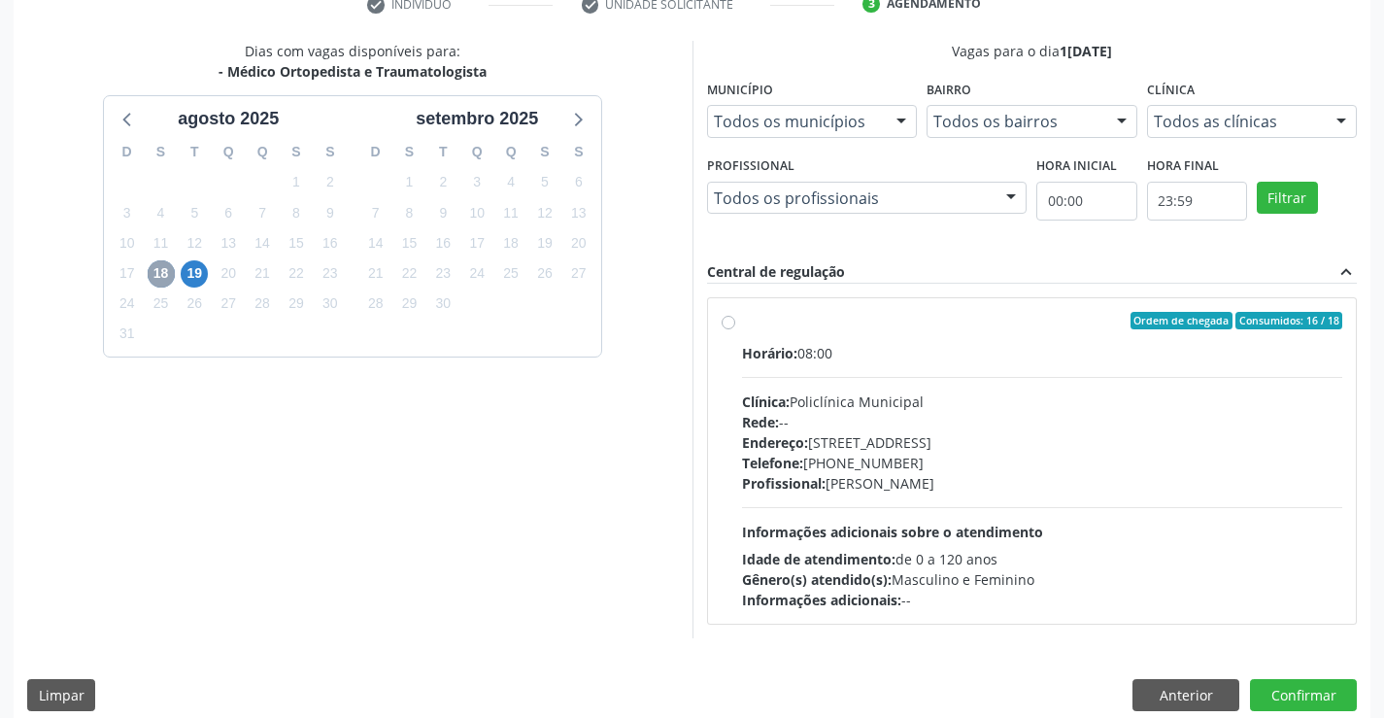
scroll to position [408, 0]
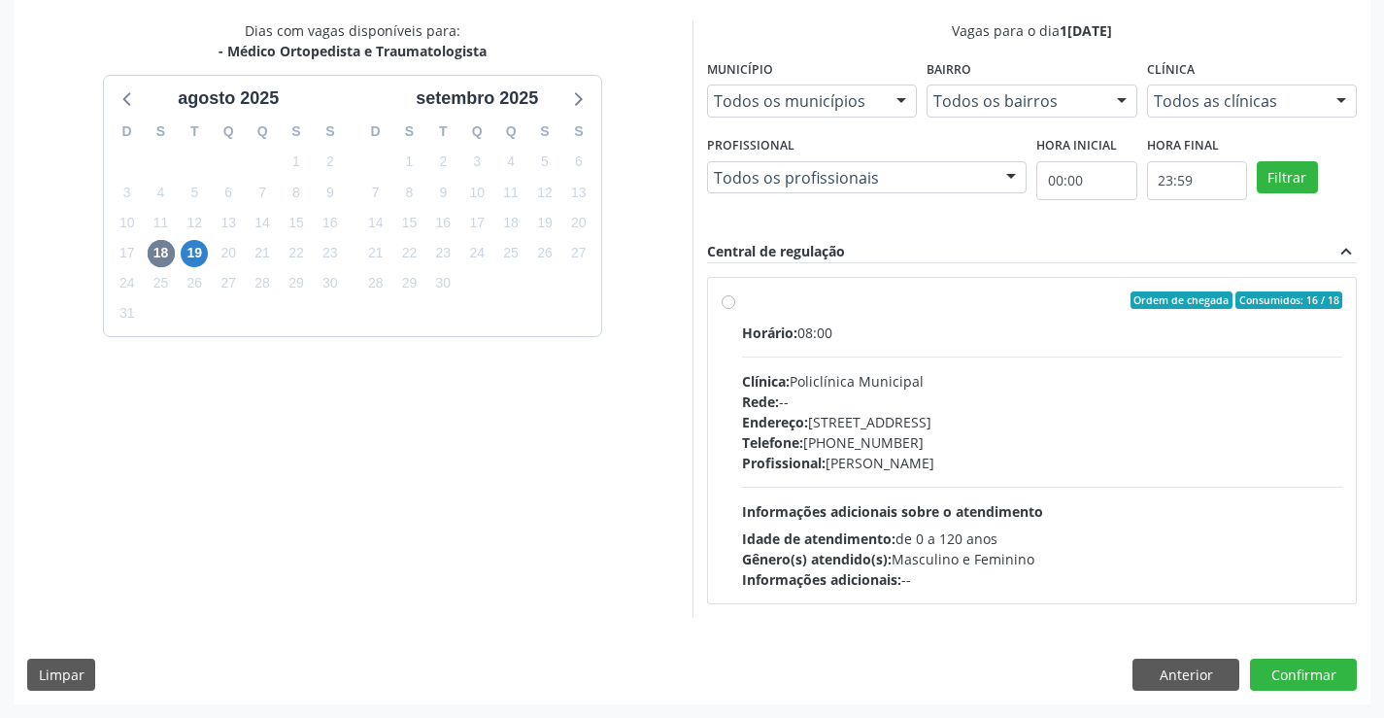
click at [915, 312] on label "Ordem de chegada Consumidos: 16 / 18 Horário: 08:00 Clínica: Policlínica Munici…" at bounding box center [1042, 440] width 601 height 298
click at [735, 309] on input "Ordem de chegada Consumidos: 16 / 18 Horário: 08:00 Clínica: Policlínica Munici…" at bounding box center [728, 299] width 14 height 17
radio input "true"
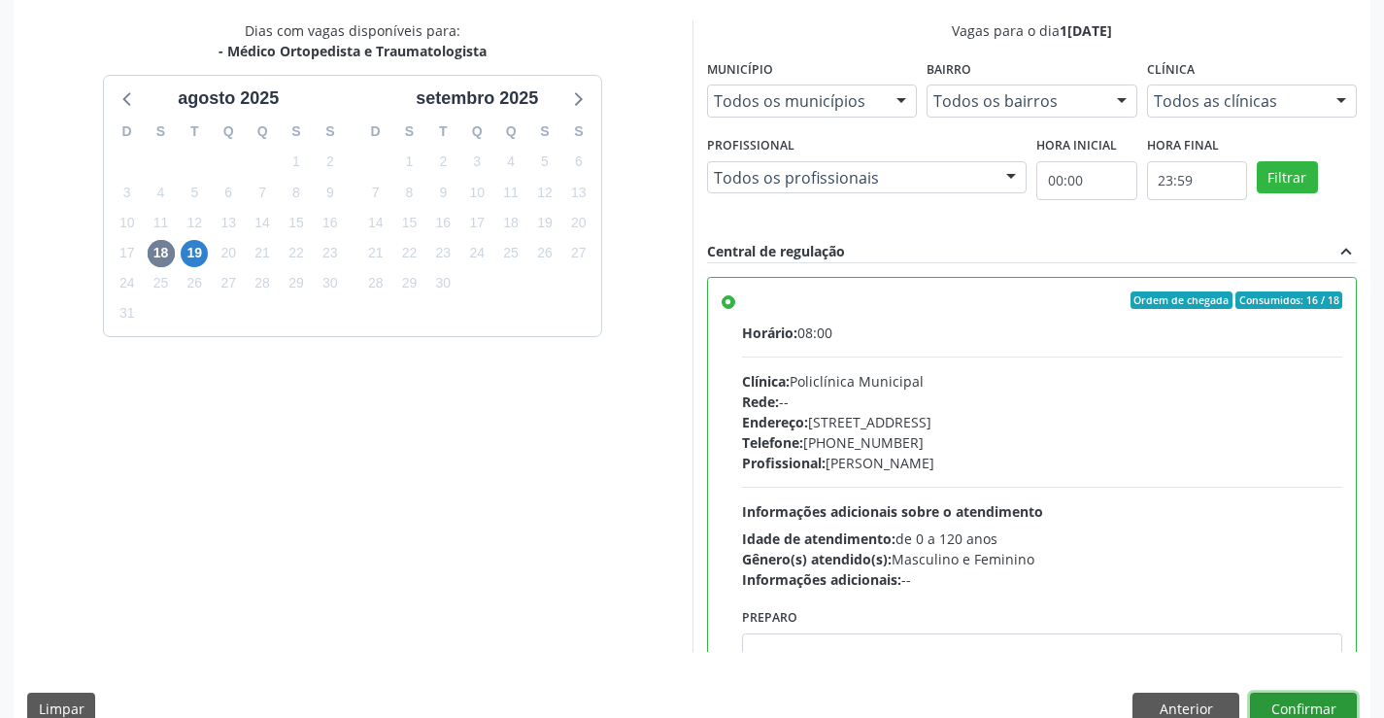
click at [1302, 705] on button "Confirmar" at bounding box center [1303, 708] width 107 height 33
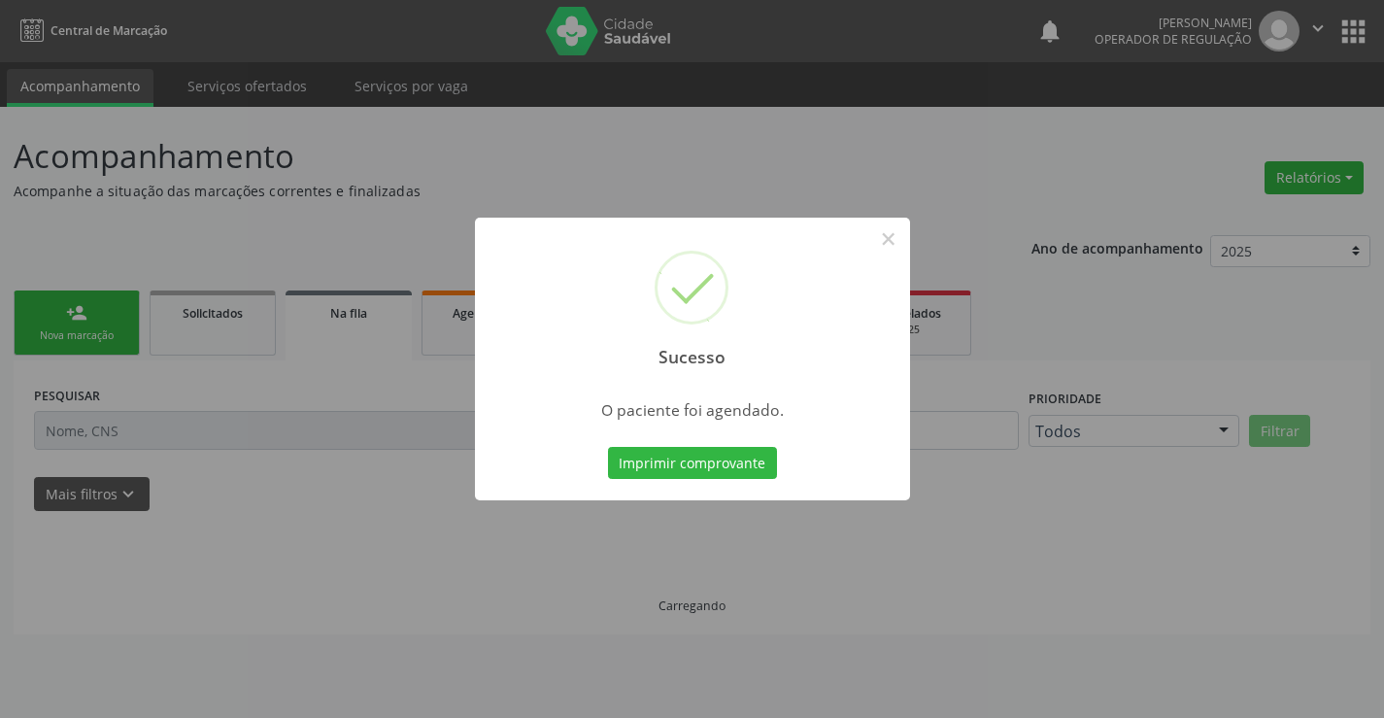
scroll to position [0, 0]
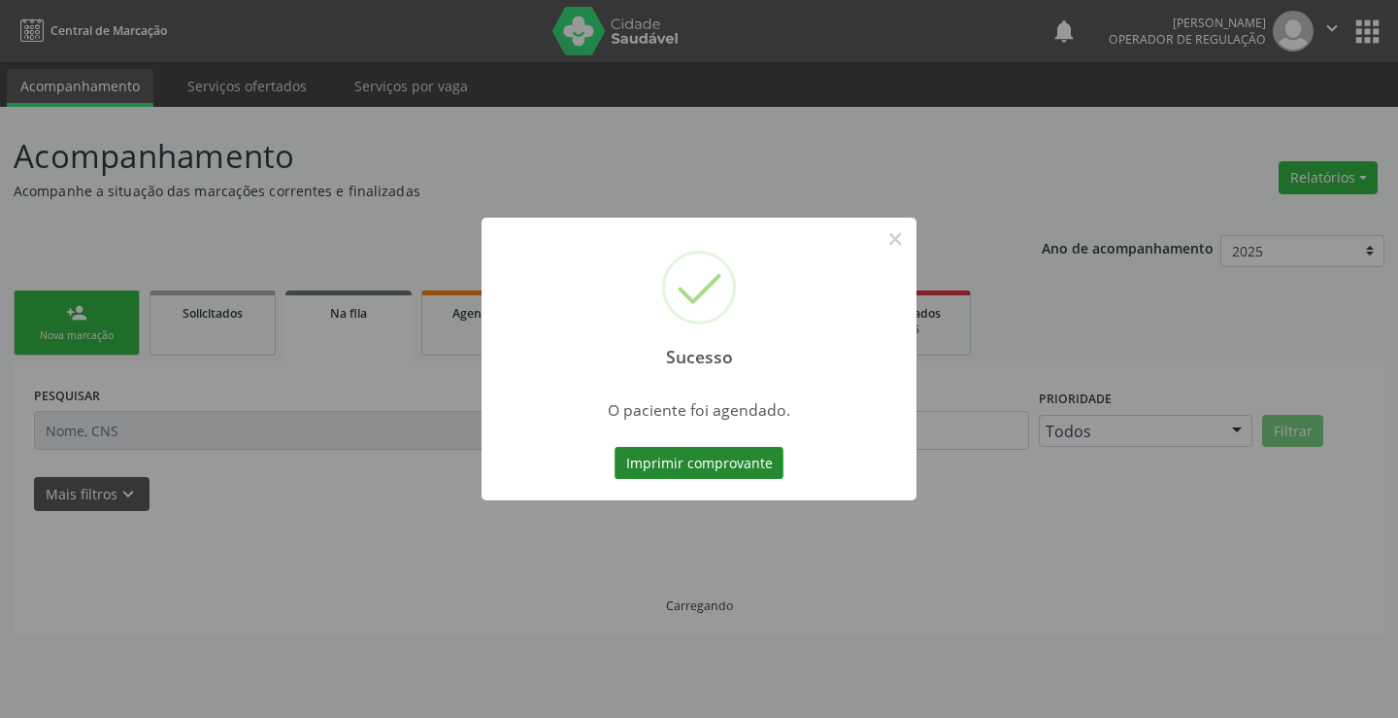
click at [696, 466] on button "Imprimir comprovante" at bounding box center [699, 463] width 169 height 33
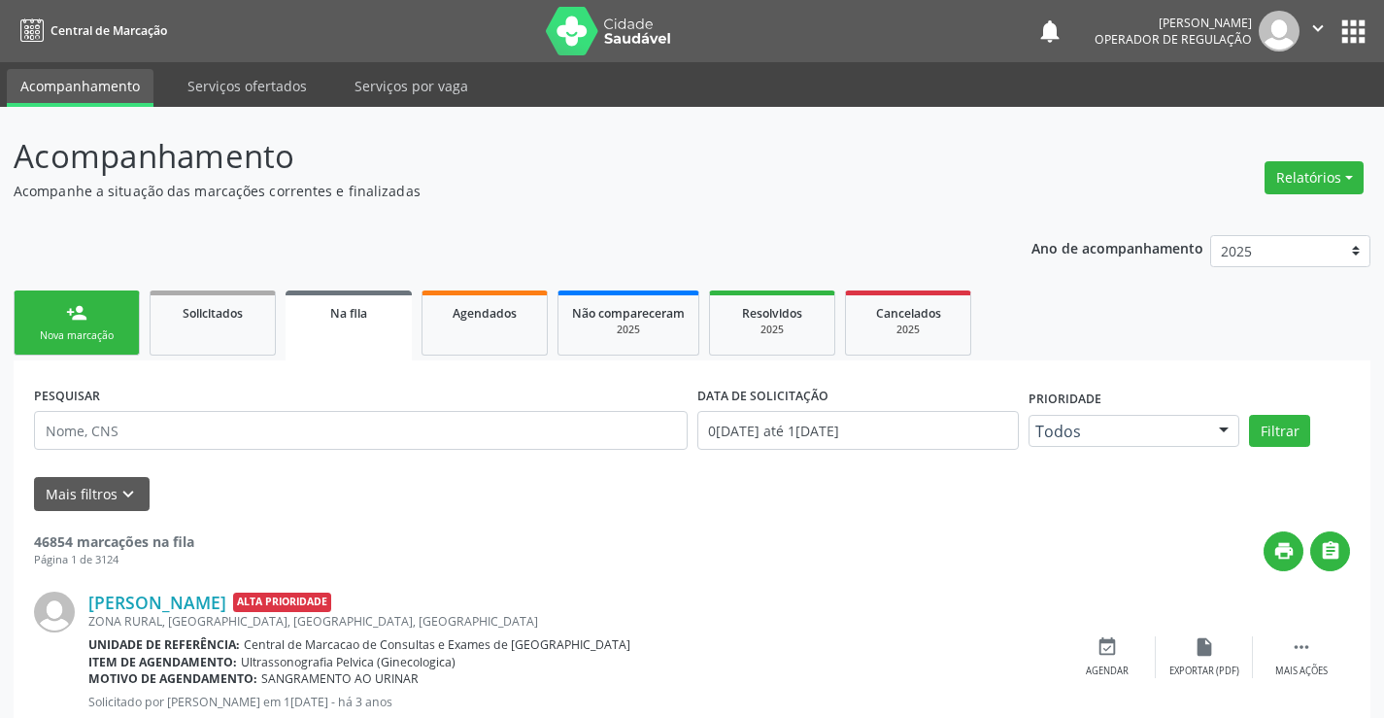
click at [83, 305] on div "person_add" at bounding box center [76, 312] width 21 height 21
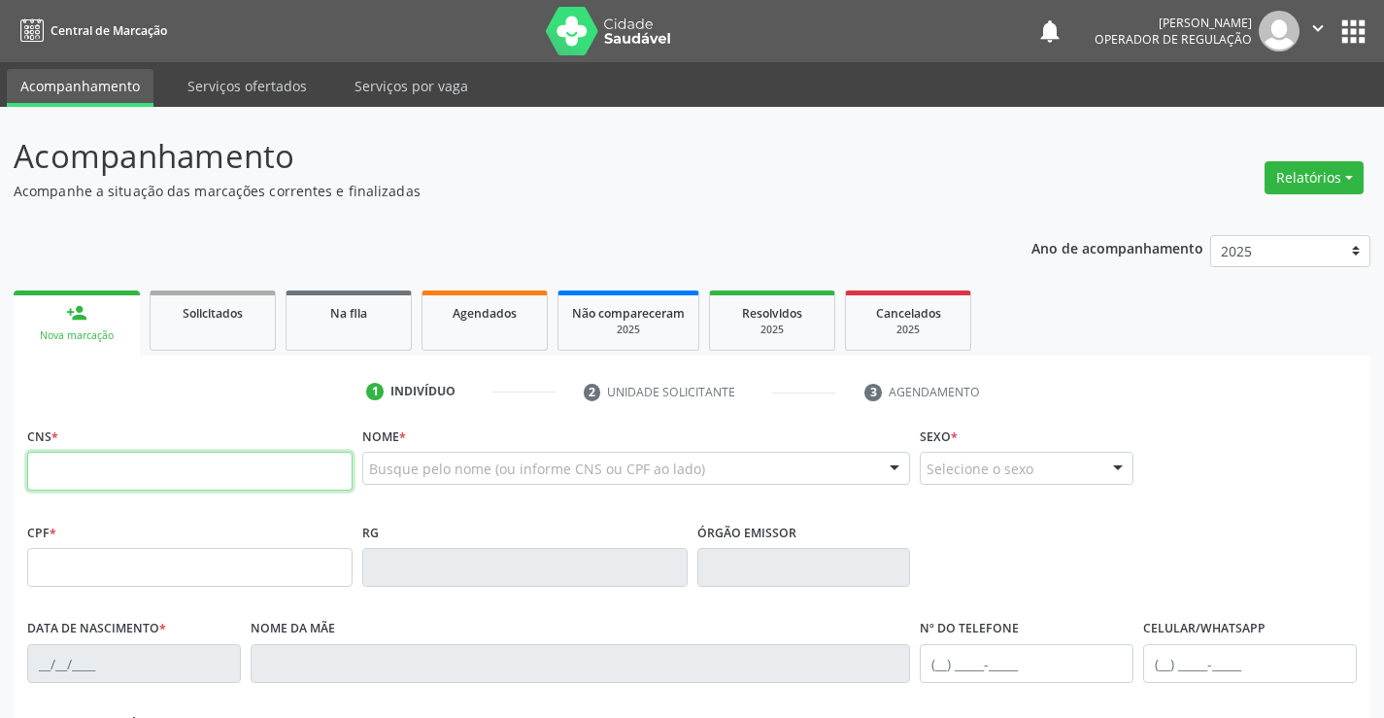
click at [149, 473] on input "text" at bounding box center [189, 470] width 325 height 39
click at [135, 456] on input "text" at bounding box center [189, 470] width 325 height 39
click at [135, 479] on input "text" at bounding box center [189, 470] width 325 height 39
type input "704 3095 0466 4991"
type input "1[DATE]"
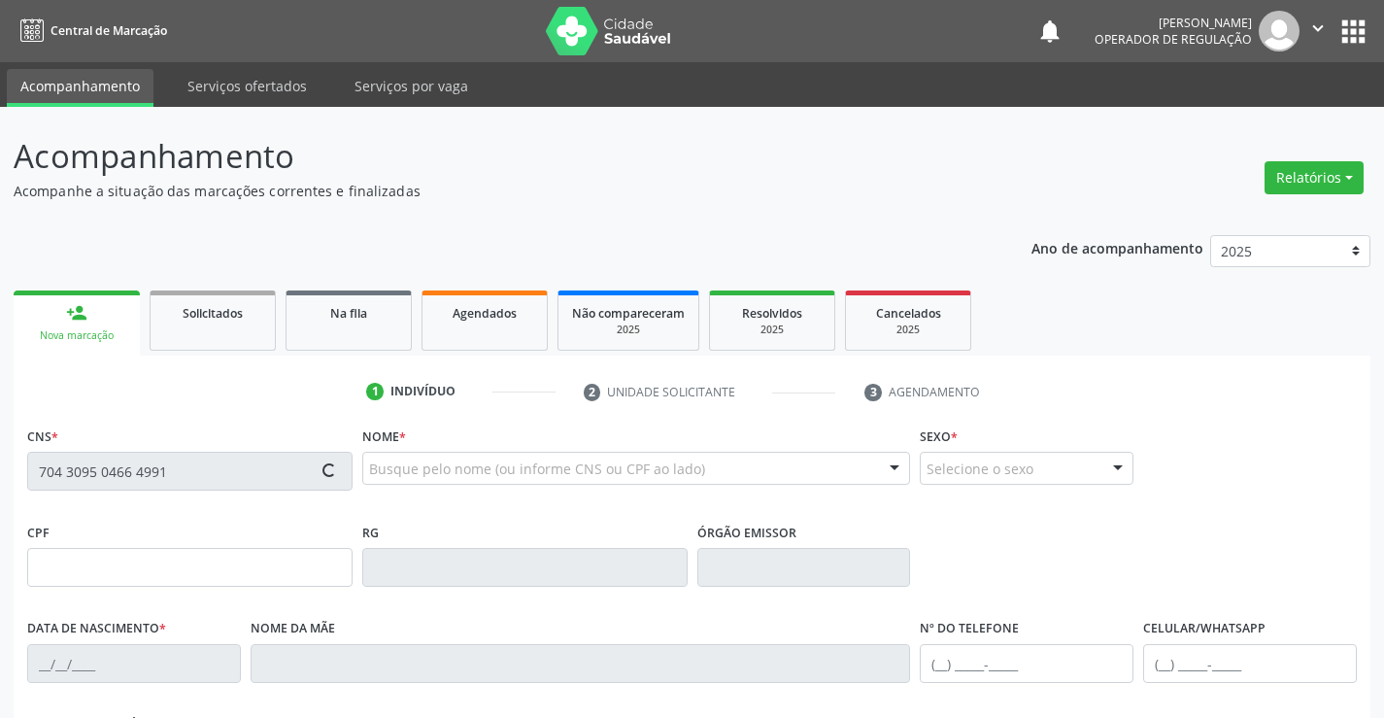
type input "[PHONE_NUMBER]"
type input "S/N"
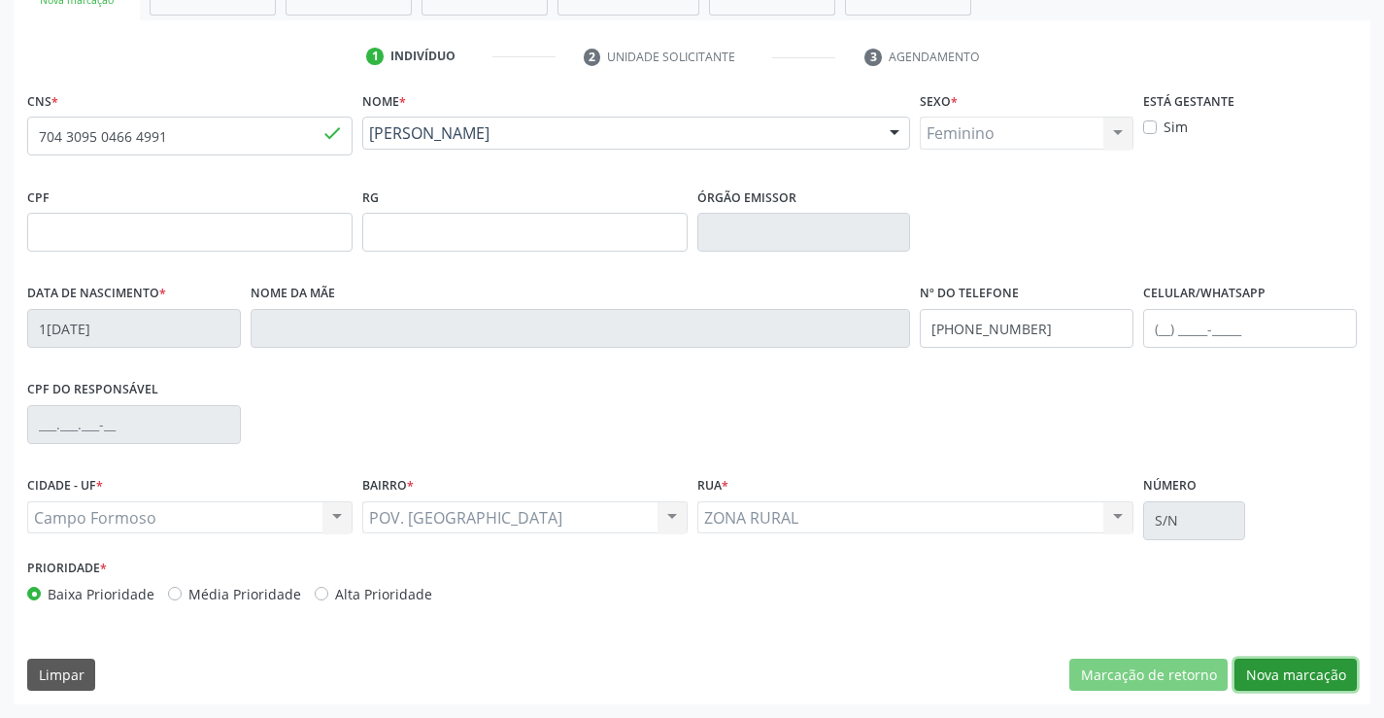
click at [1278, 671] on button "Nova marcação" at bounding box center [1295, 674] width 122 height 33
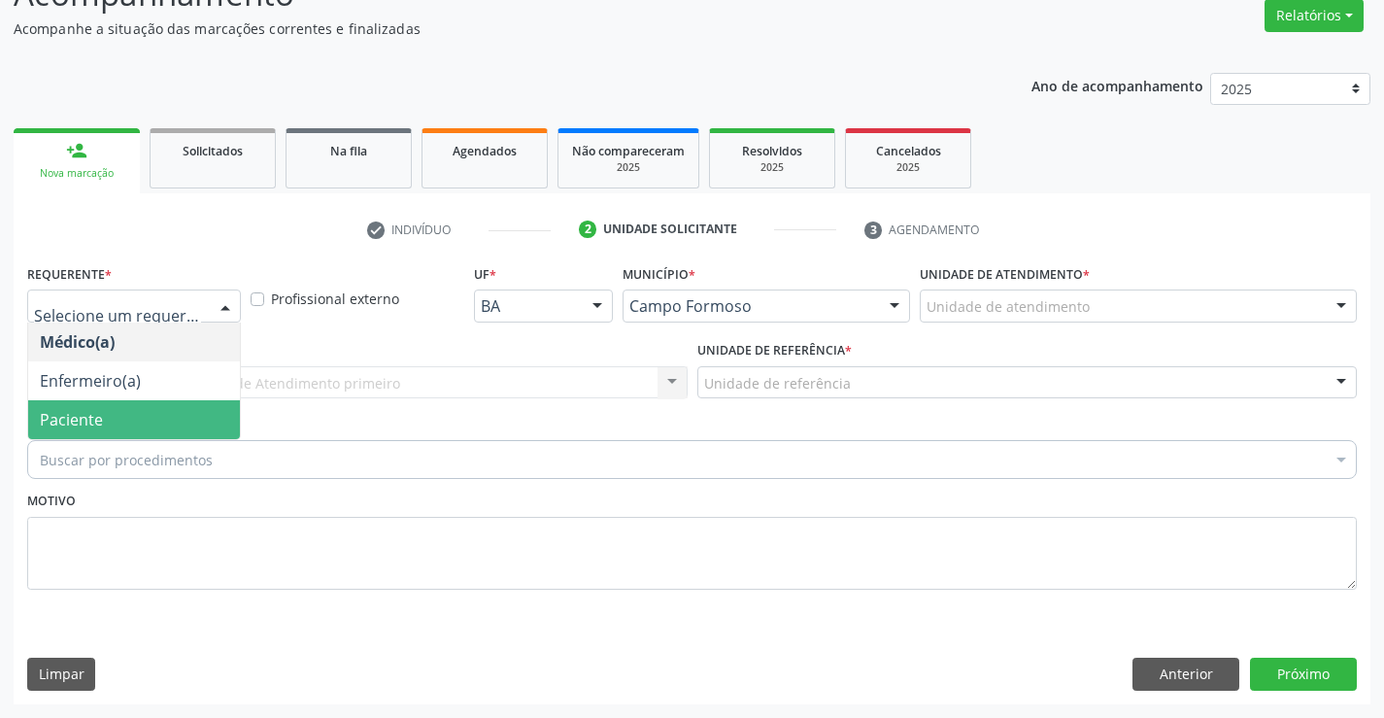
click at [98, 418] on span "Paciente" at bounding box center [71, 419] width 63 height 21
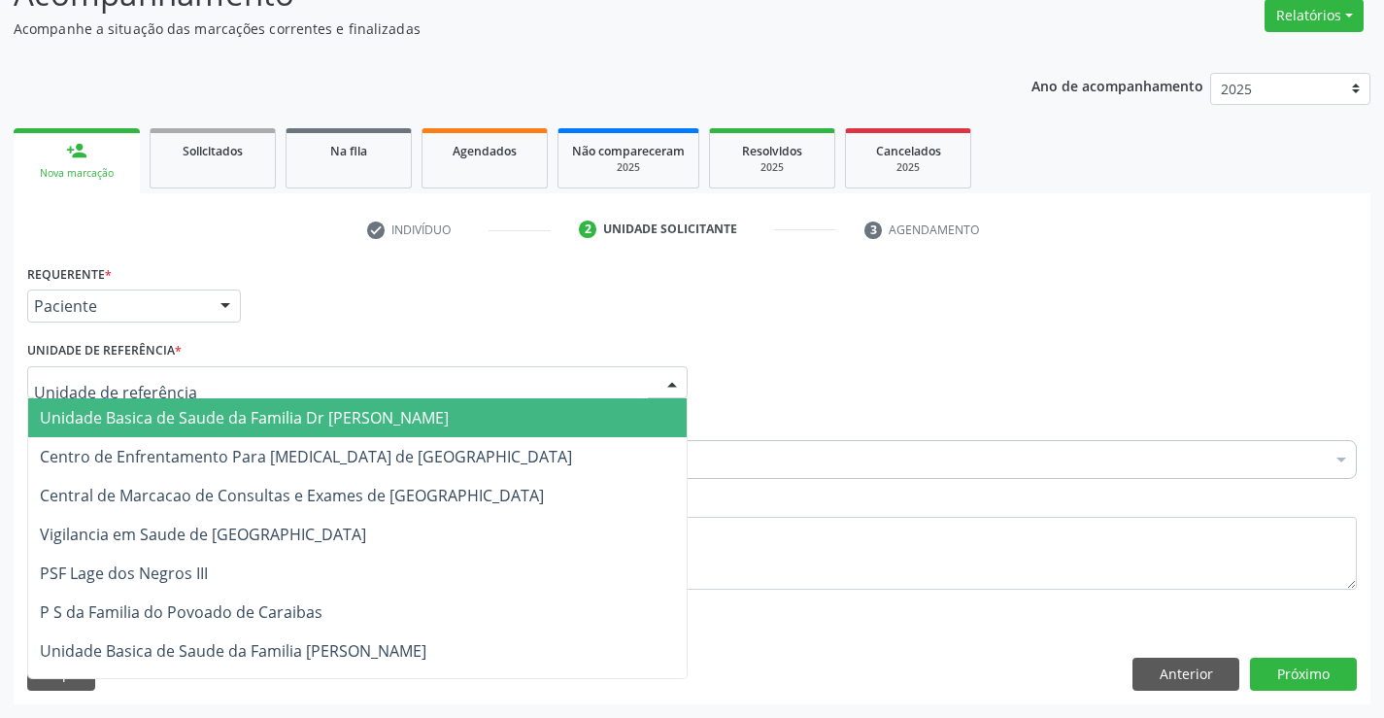
click at [190, 406] on span "Unidade Basica de Saude da Familia Dr [PERSON_NAME]" at bounding box center [357, 417] width 658 height 39
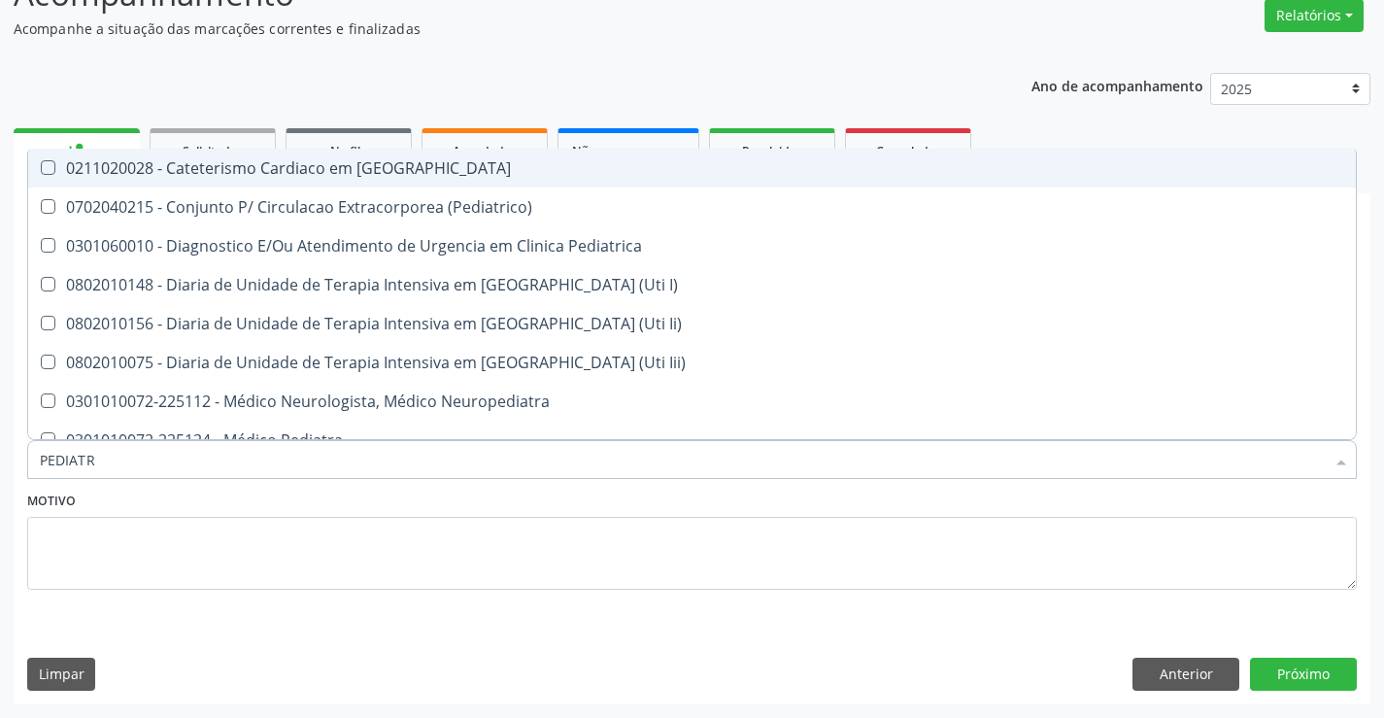
type input "PEDIATRA"
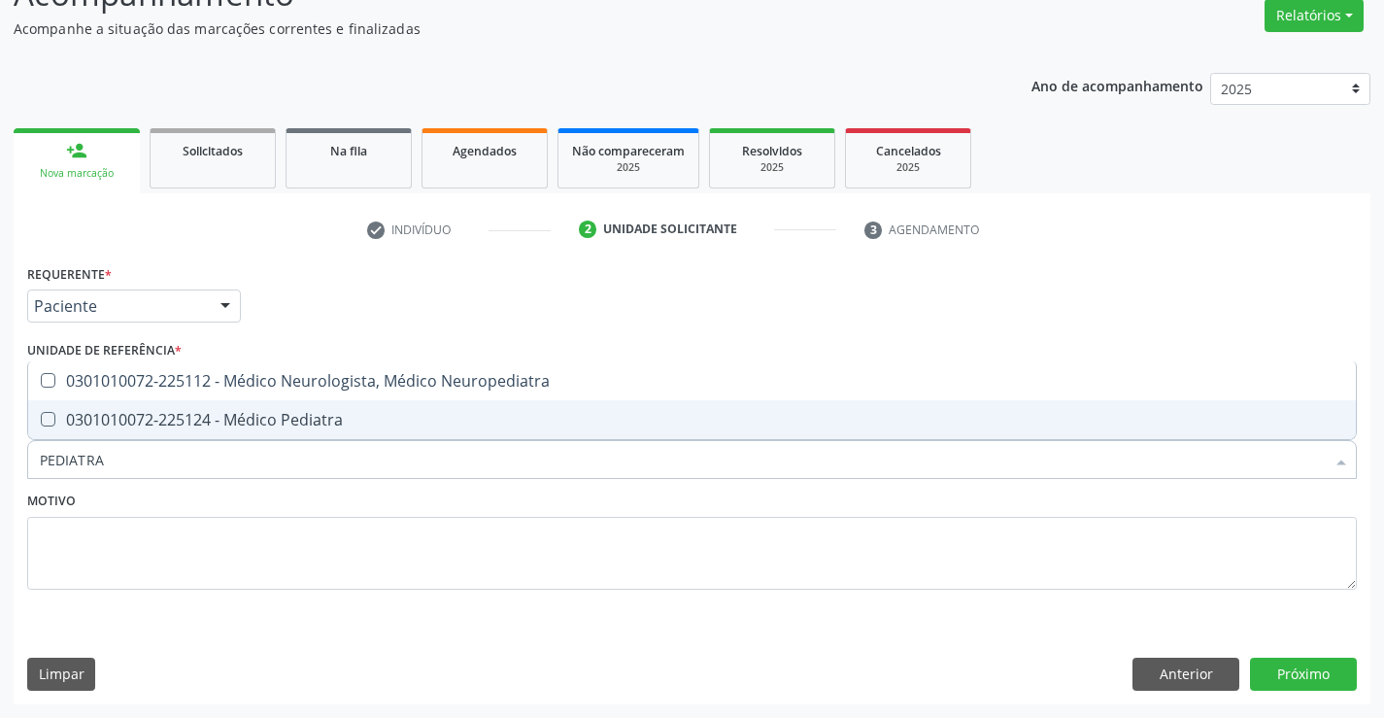
click at [257, 405] on span "0301010072-225124 - Médico Pediatra" at bounding box center [691, 419] width 1327 height 39
checkbox Pediatra "true"
click at [1308, 674] on button "Próximo" at bounding box center [1303, 673] width 107 height 33
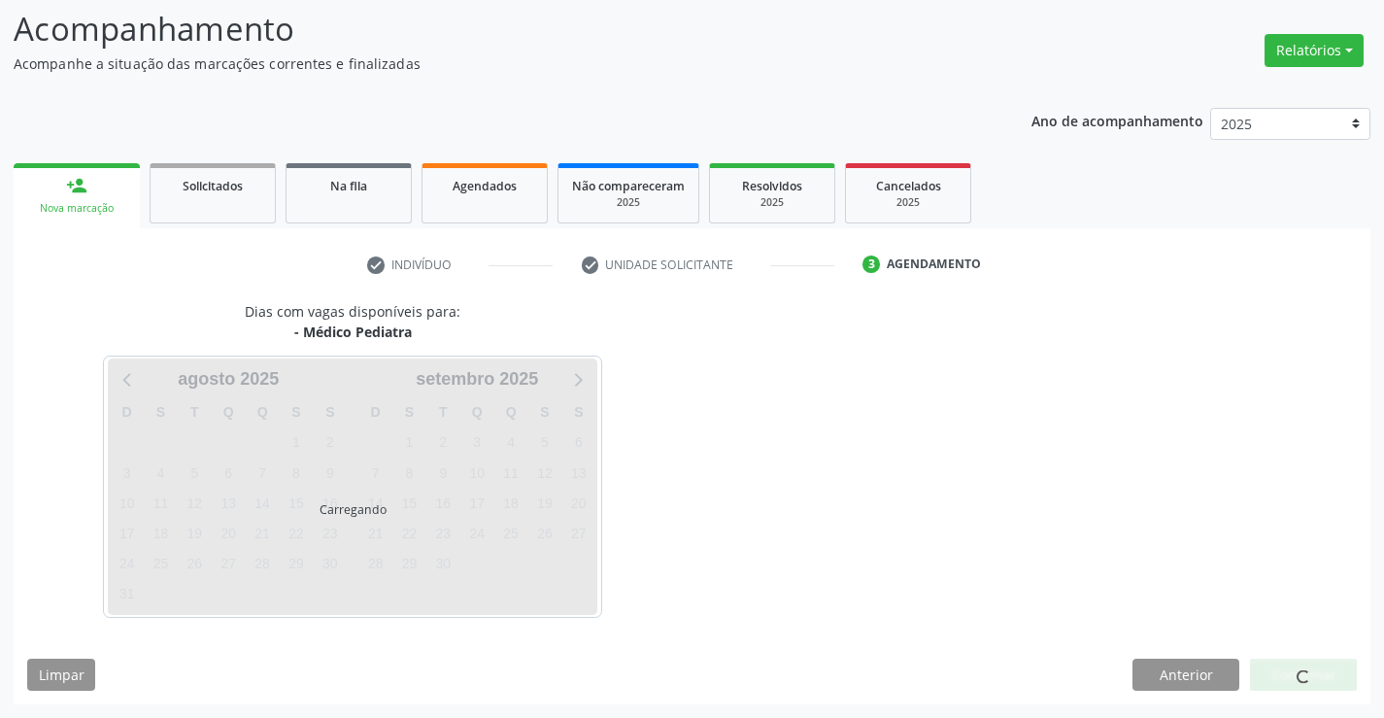
scroll to position [127, 0]
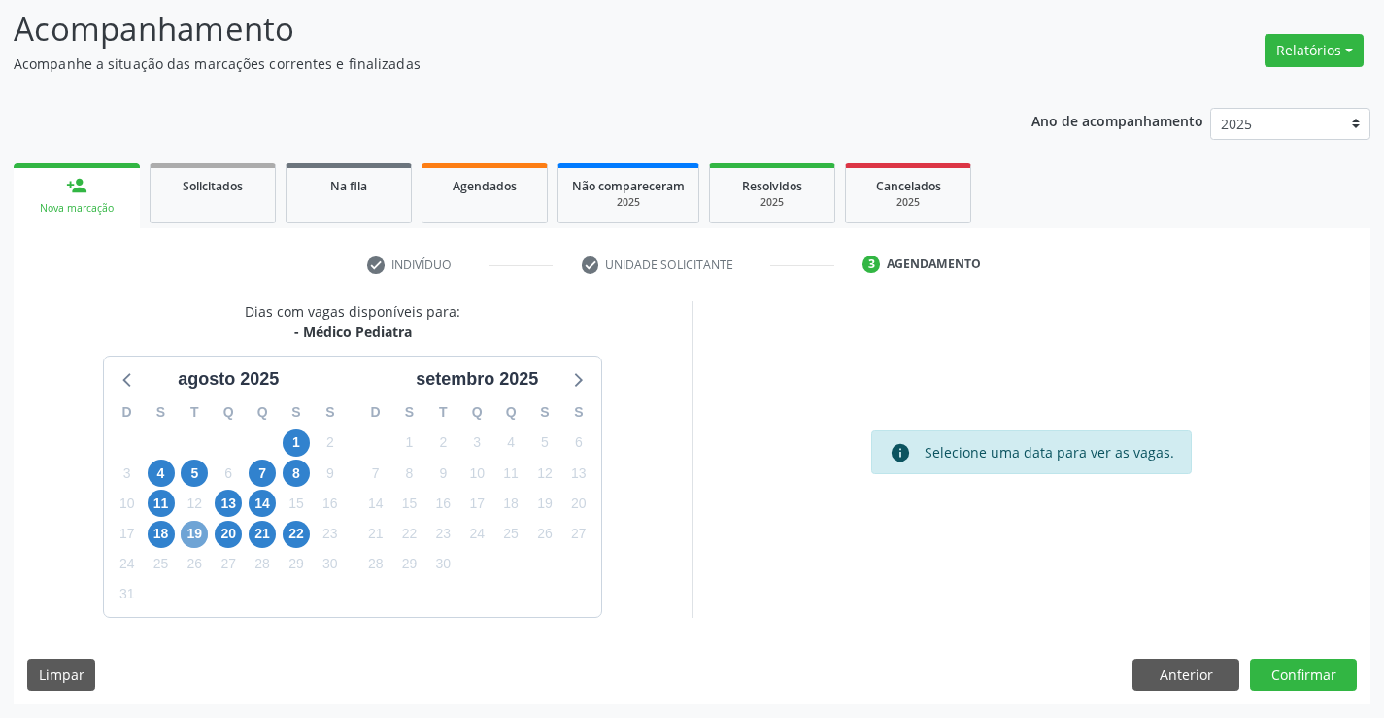
click at [193, 532] on span "19" at bounding box center [194, 533] width 27 height 27
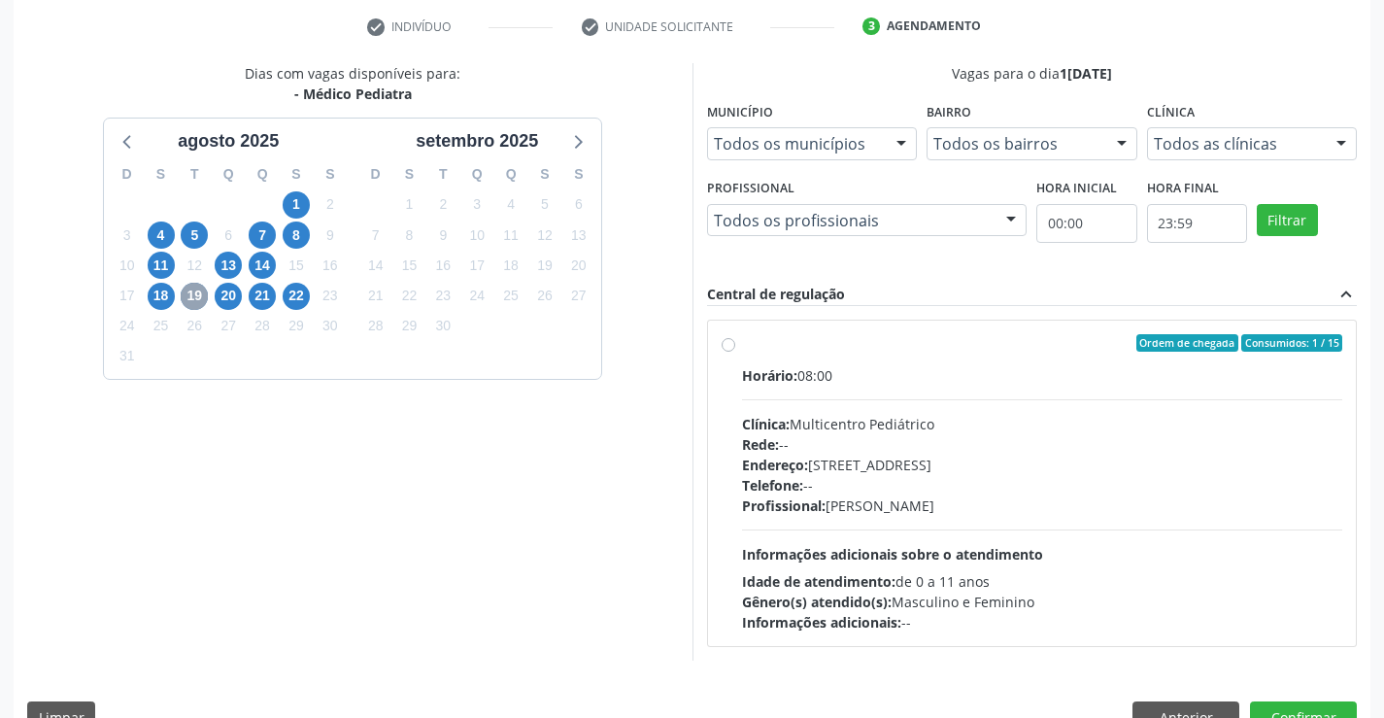
scroll to position [408, 0]
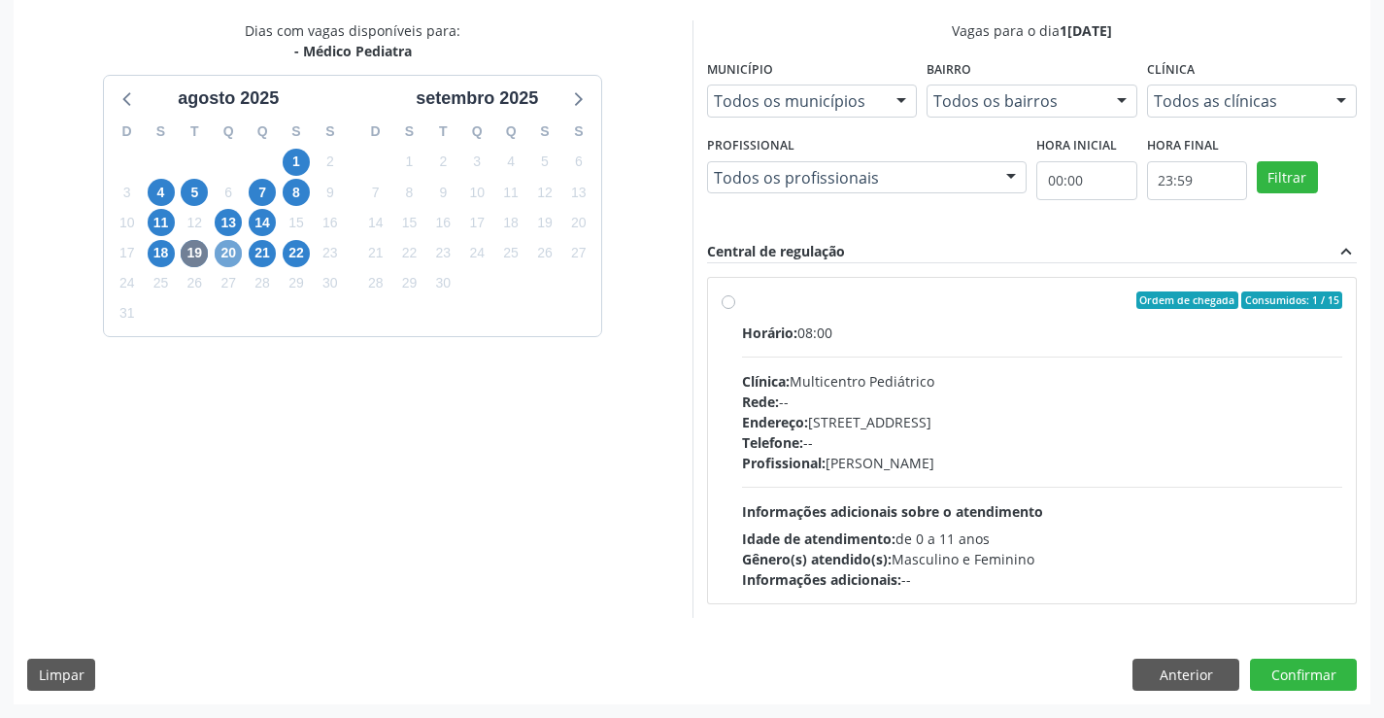
click at [223, 255] on span "20" at bounding box center [228, 253] width 27 height 27
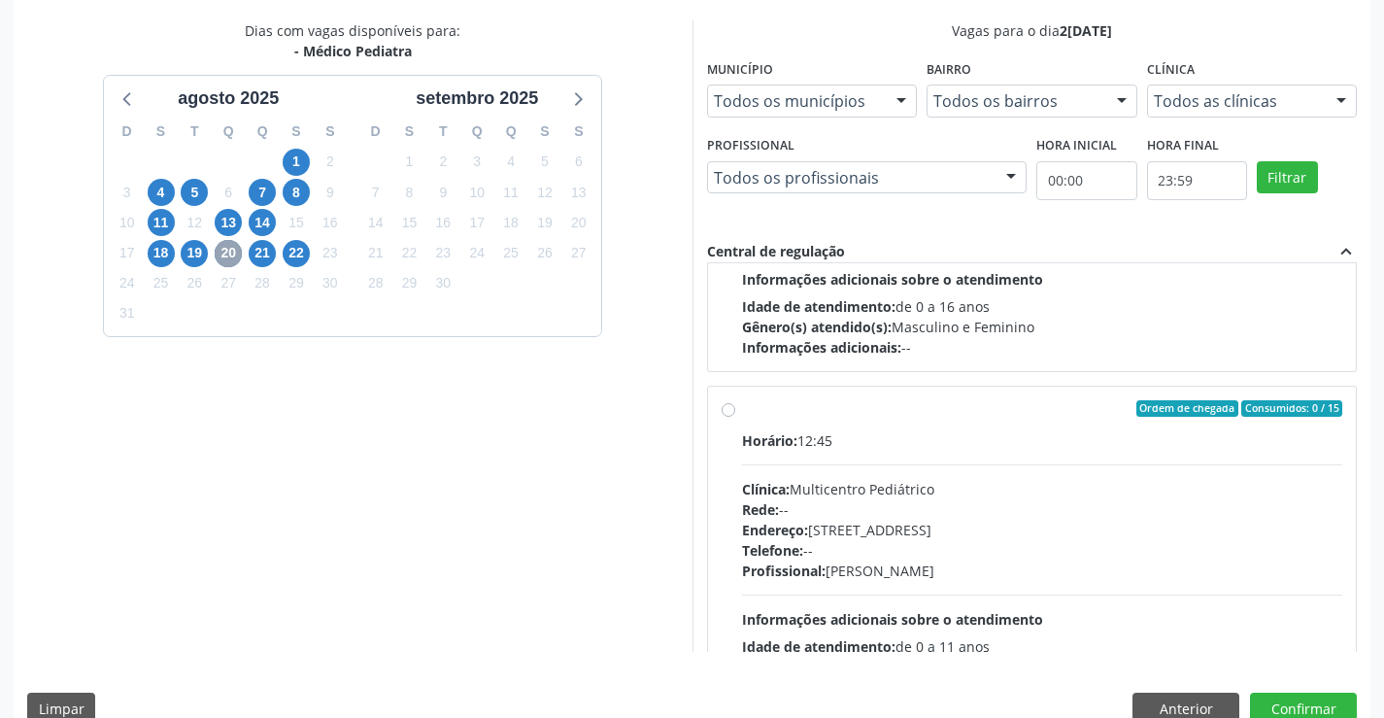
scroll to position [306, 0]
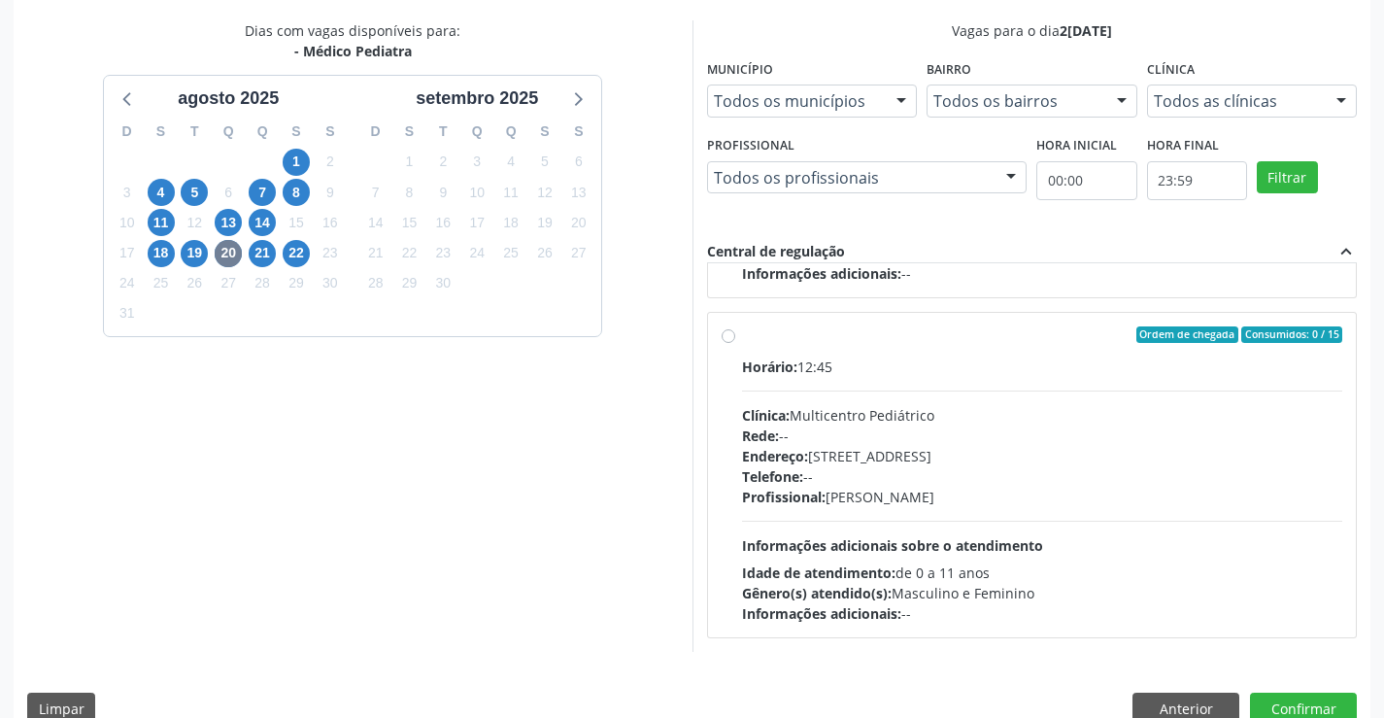
click at [950, 344] on label "Ordem de chegada Consumidos: 0 / 15 Horário: 12:45 Clínica: Multicentro Pediátr…" at bounding box center [1042, 475] width 601 height 298
click at [735, 344] on input "Ordem de chegada Consumidos: 0 / 15 Horário: 12:45 Clínica: Multicentro Pediátr…" at bounding box center [728, 334] width 14 height 17
radio input "true"
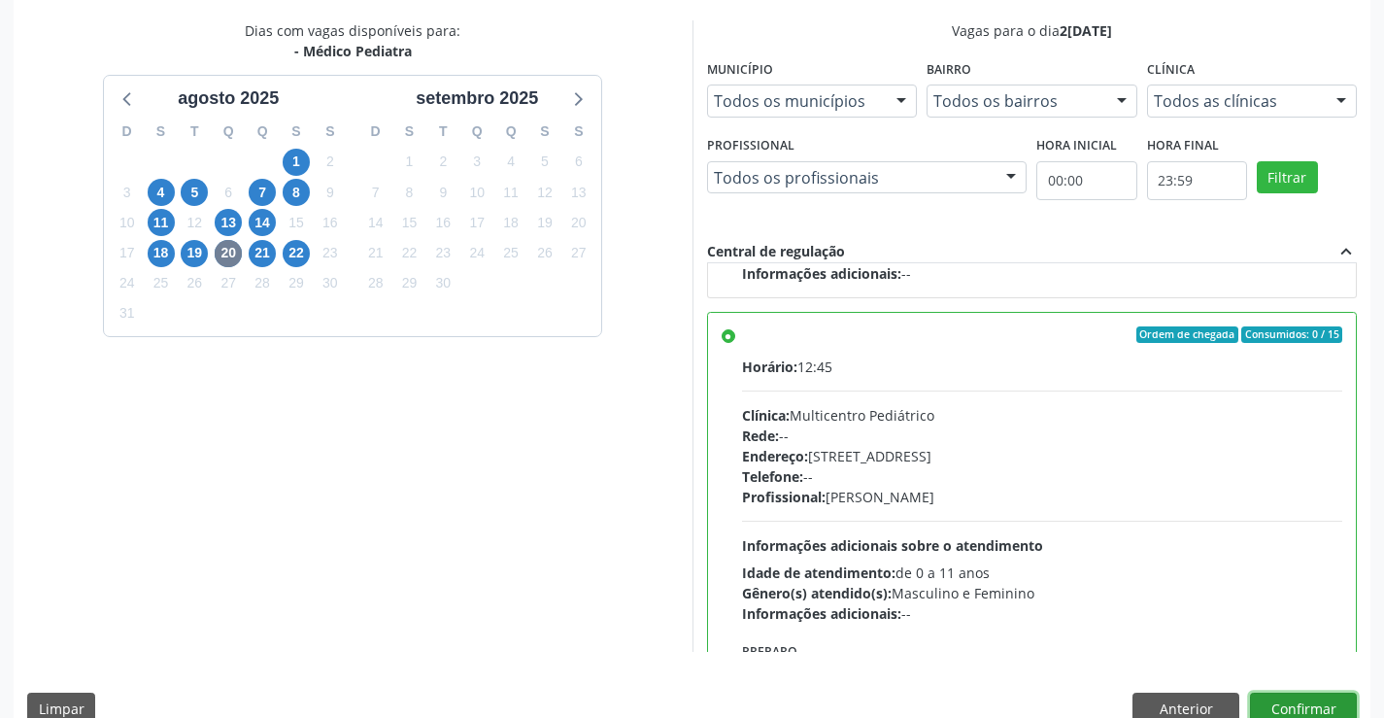
click at [1291, 696] on button "Confirmar" at bounding box center [1303, 708] width 107 height 33
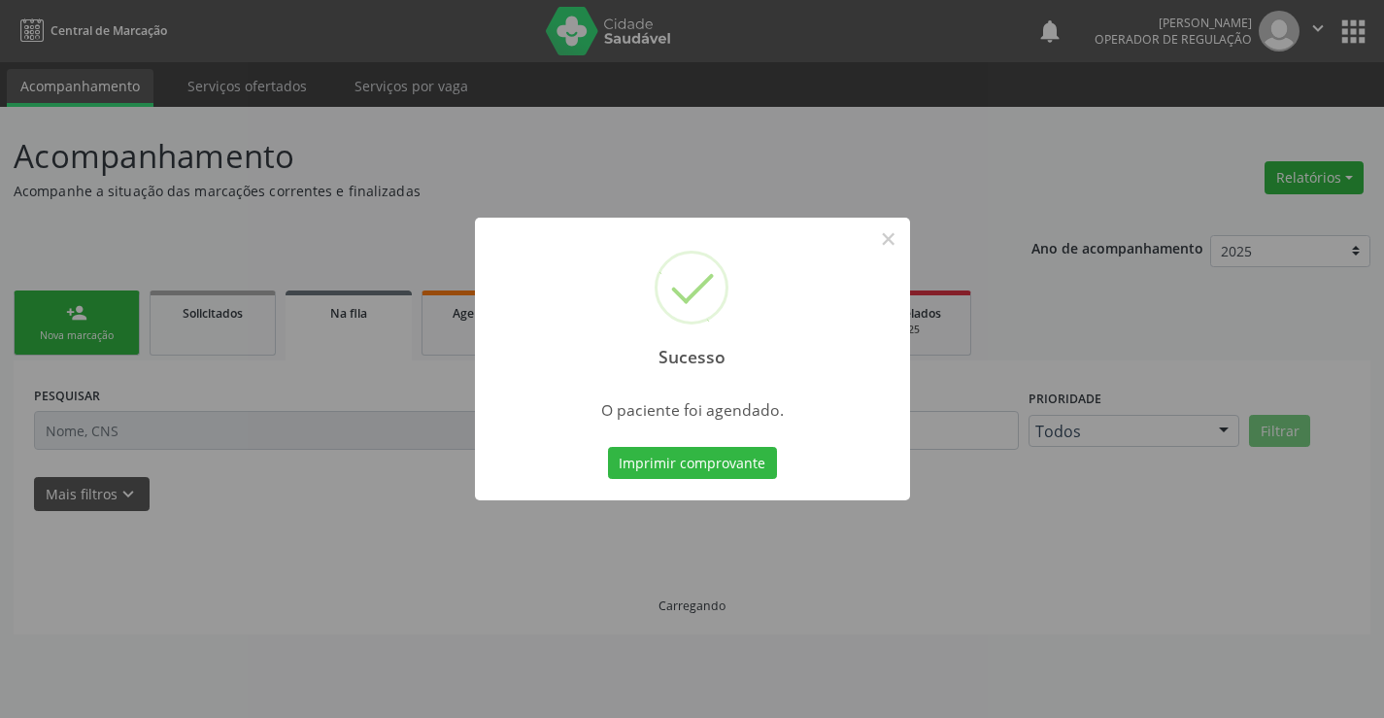
scroll to position [0, 0]
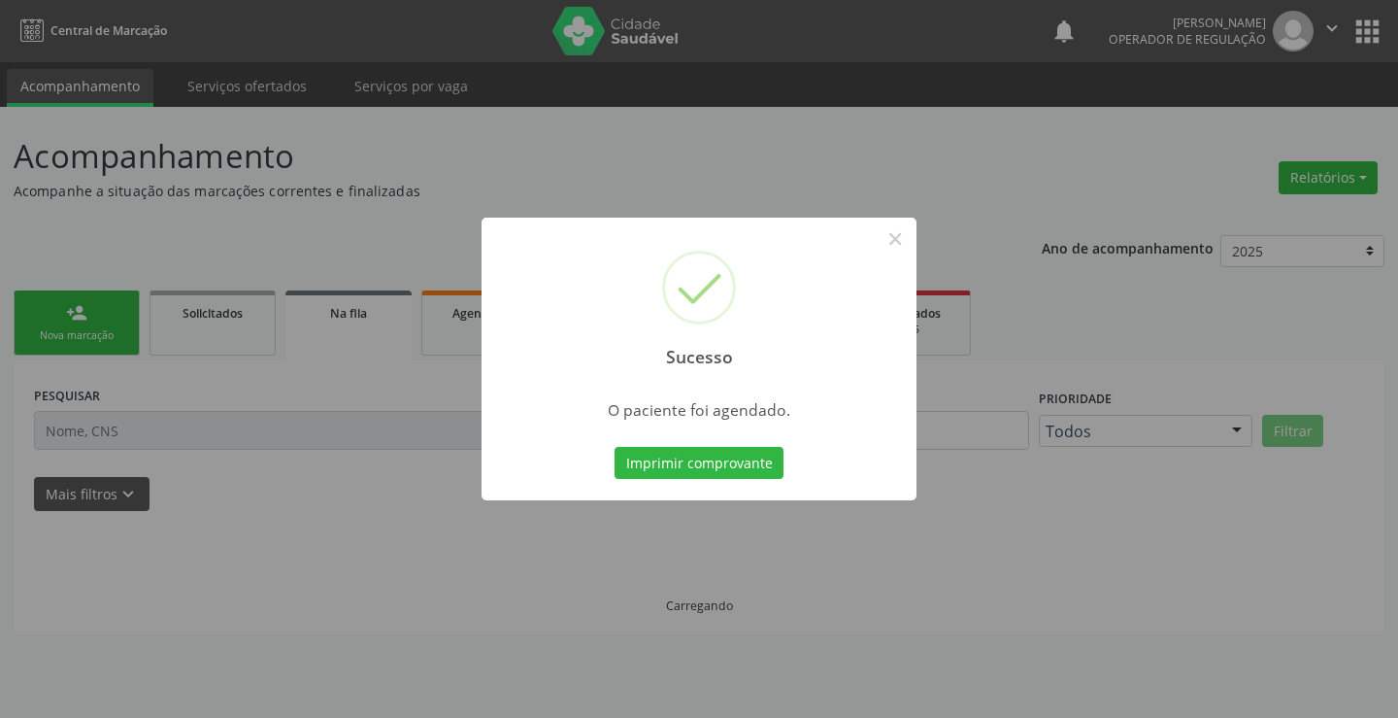
click at [725, 461] on button "Imprimir comprovante" at bounding box center [699, 463] width 169 height 33
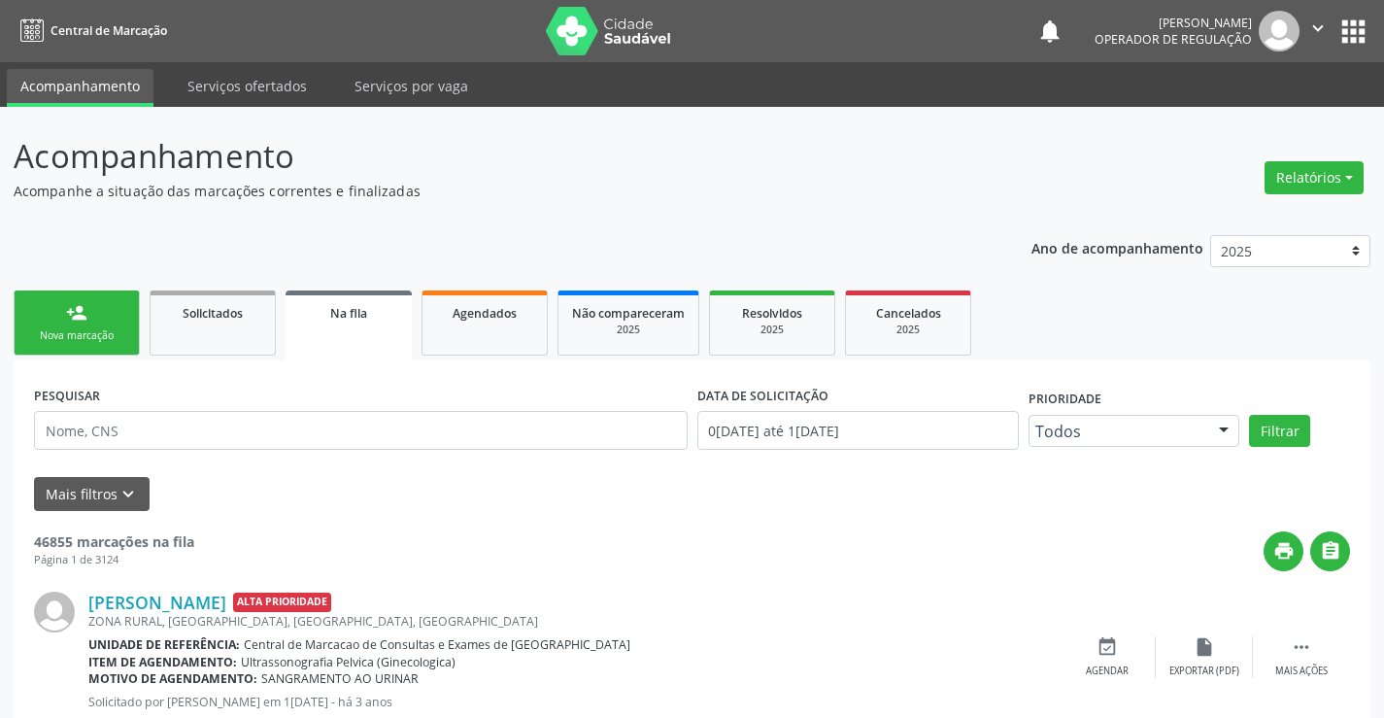
click at [92, 310] on link "person_add Nova marcação" at bounding box center [77, 322] width 126 height 65
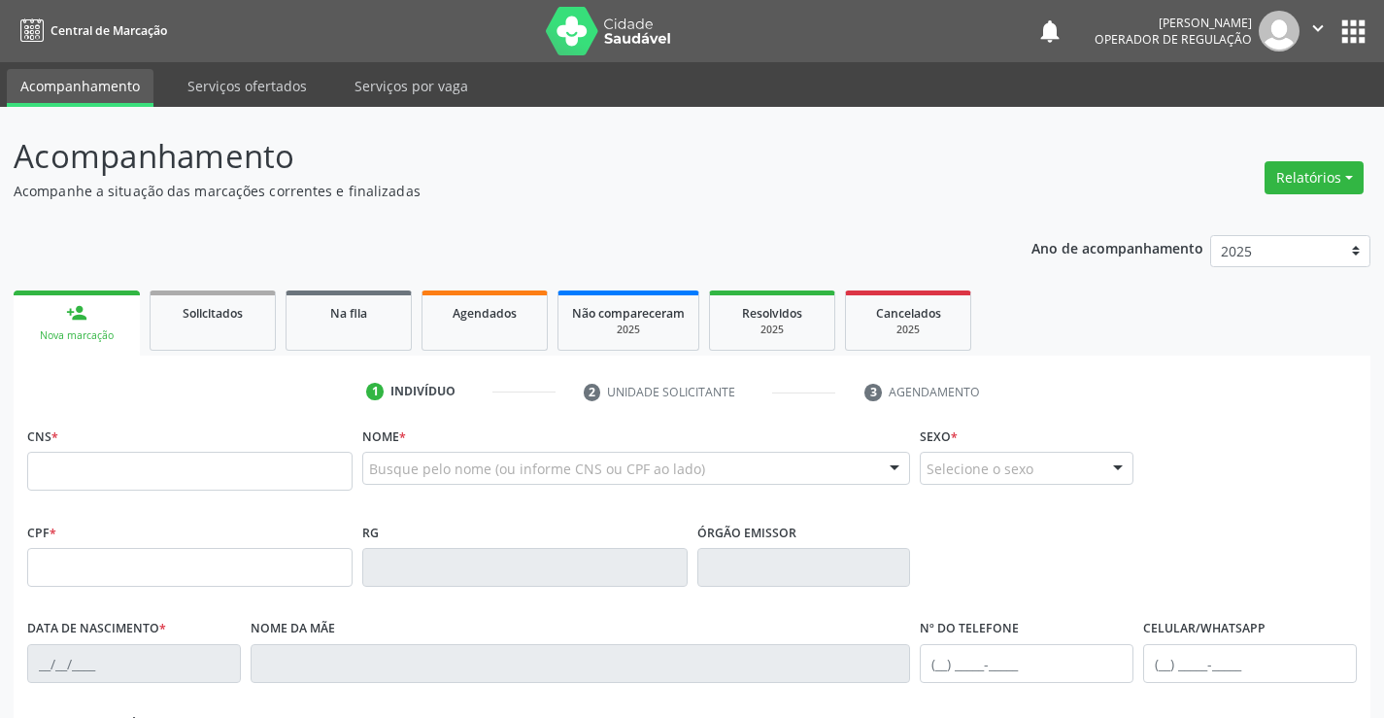
click at [1314, 22] on icon "" at bounding box center [1317, 27] width 21 height 21
click at [1251, 116] on link "Sair" at bounding box center [1268, 118] width 134 height 27
